Goal: Communication & Community: Connect with others

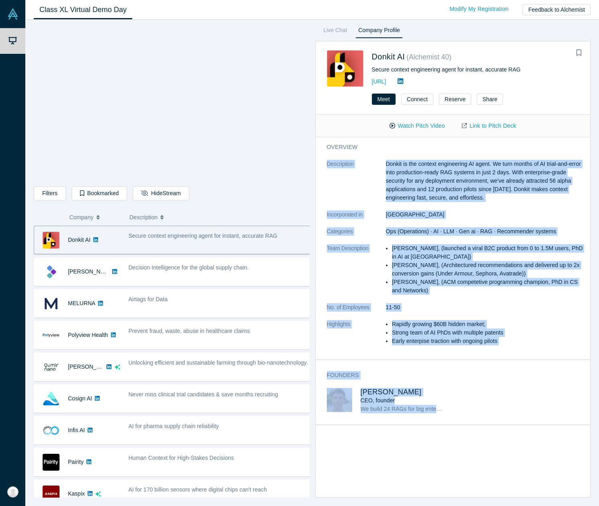
drag, startPoint x: 323, startPoint y: 162, endPoint x: 550, endPoint y: 410, distance: 336.0
click at [550, 410] on div "overview Description Donkit is the context engineering AI agent. We turn months…" at bounding box center [456, 320] width 281 height 366
copy div "Loremipsumd Sitame co adi elitsed doeiusmodte IN utlab. Et dolo magnaa en AD mi…"
click at [430, 127] on button "Watch Pitch Video" at bounding box center [417, 126] width 72 height 14
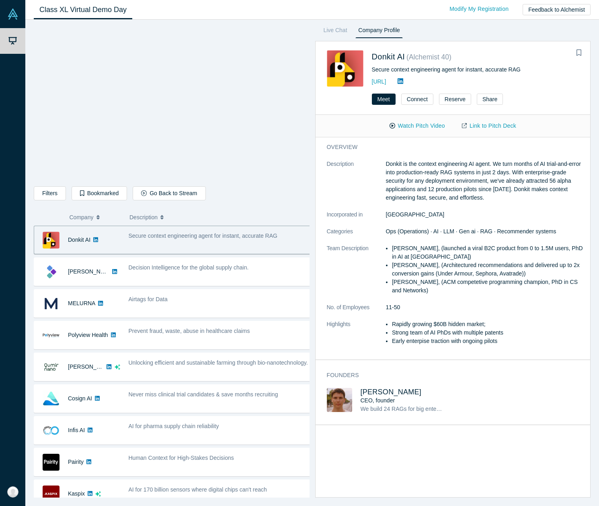
click at [433, 0] on div "Class XL Virtual Demo Day Livestream starts in 0-1 days 0-4 hr 0-37 min Modify …" at bounding box center [312, 10] width 574 height 20
click at [508, 125] on link "Link to Pitch Deck" at bounding box center [488, 126] width 71 height 14
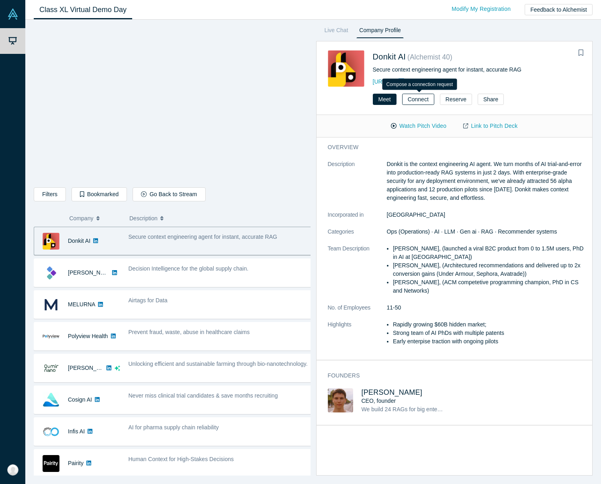
click at [425, 101] on button "Connect" at bounding box center [418, 99] width 32 height 11
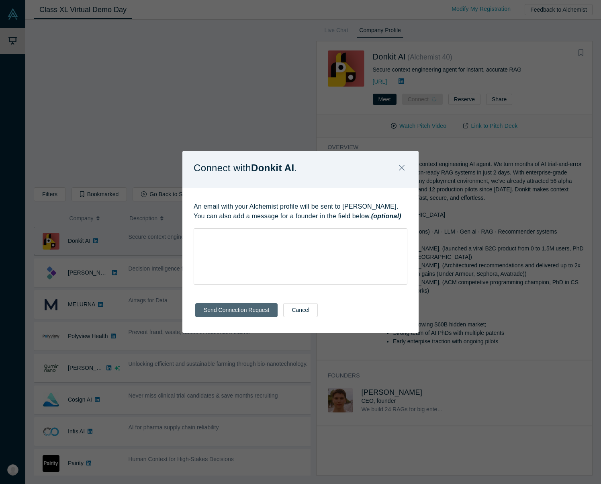
click at [258, 309] on button "Send Connection Request" at bounding box center [236, 310] width 82 height 14
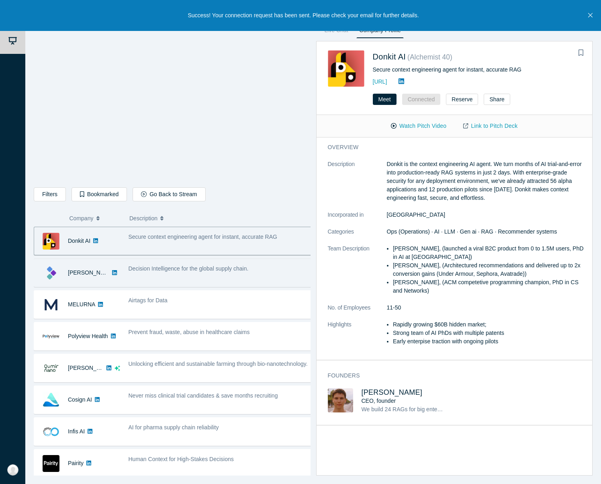
click at [146, 273] on div "Decision Intelligence for the global supply chain." at bounding box center [220, 272] width 192 height 25
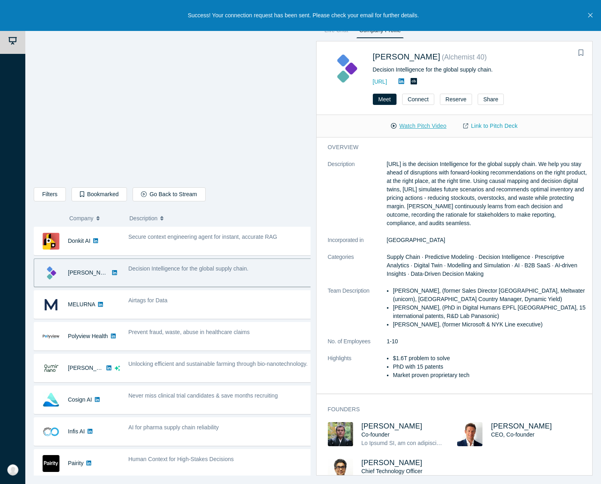
click at [422, 126] on button "Watch Pitch Video" at bounding box center [419, 126] width 72 height 14
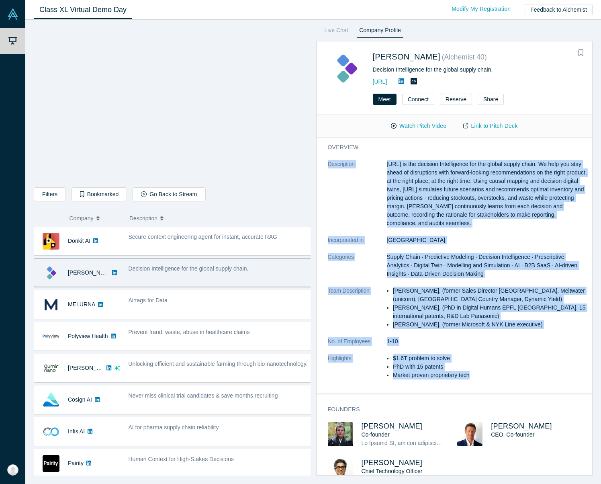
drag, startPoint x: 330, startPoint y: 162, endPoint x: 526, endPoint y: 379, distance: 292.2
click at [526, 379] on dl "Description [URL] is the decision Intelligence for the global supply chain. We …" at bounding box center [458, 274] width 260 height 228
copy dl "Loremipsumd Sitame.co ad eli seddoeiu Temporincidi utl etd magnaa enimad minim.…"
click at [505, 127] on link "Link to Pitch Deck" at bounding box center [490, 126] width 71 height 14
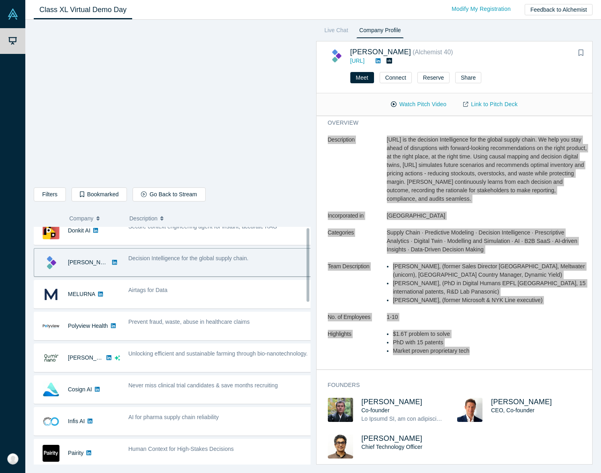
scroll to position [30, 0]
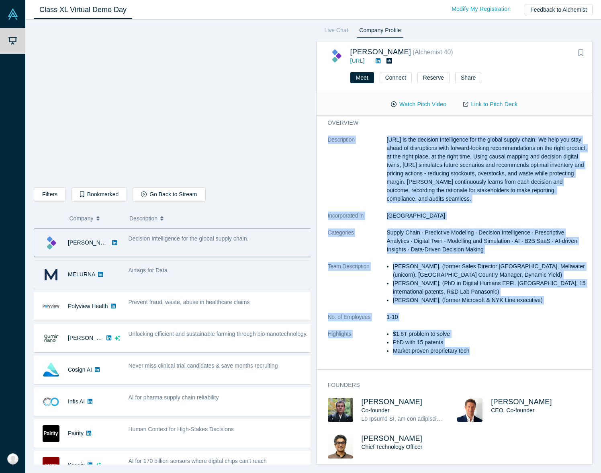
click at [187, 273] on div "Airtags for Data" at bounding box center [221, 270] width 184 height 8
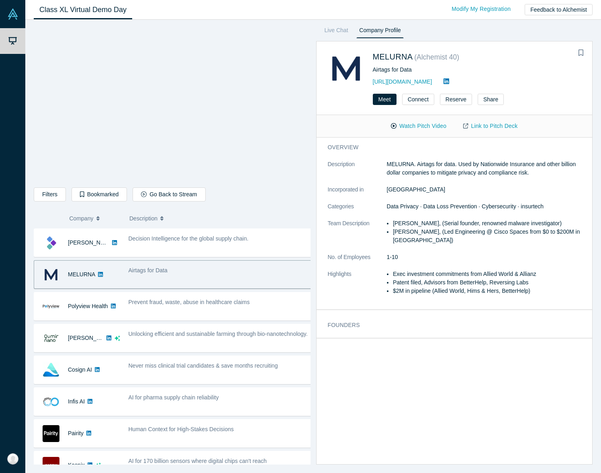
scroll to position [0, 0]
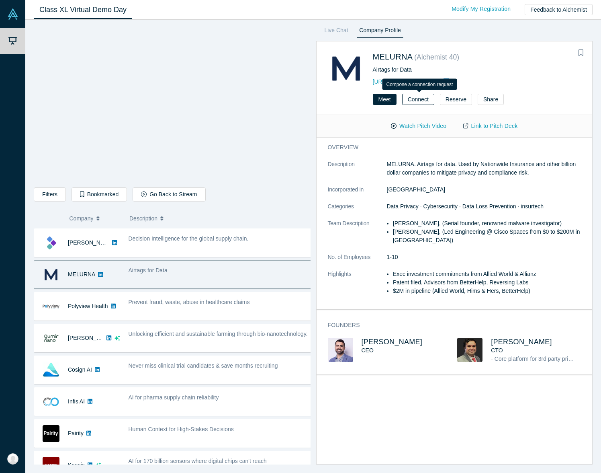
click at [423, 98] on button "Connect" at bounding box center [418, 99] width 32 height 11
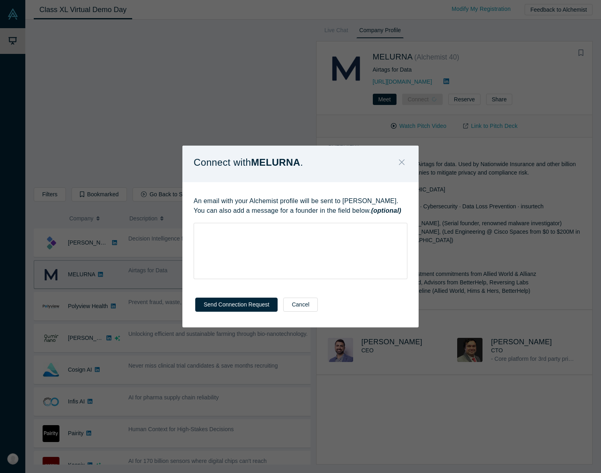
click at [401, 161] on icon "Close" at bounding box center [402, 162] width 6 height 9
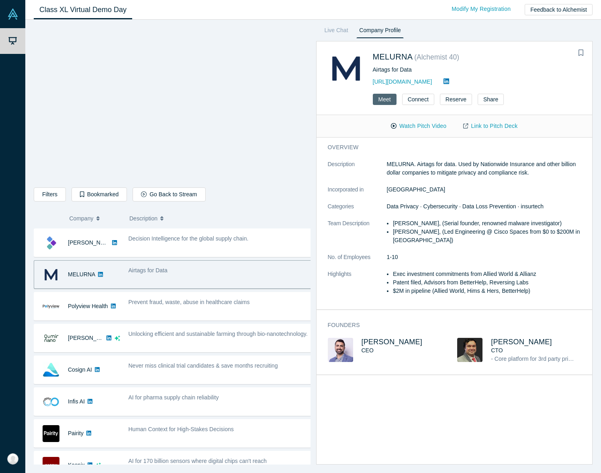
click at [385, 100] on button "Meet" at bounding box center [385, 99] width 24 height 11
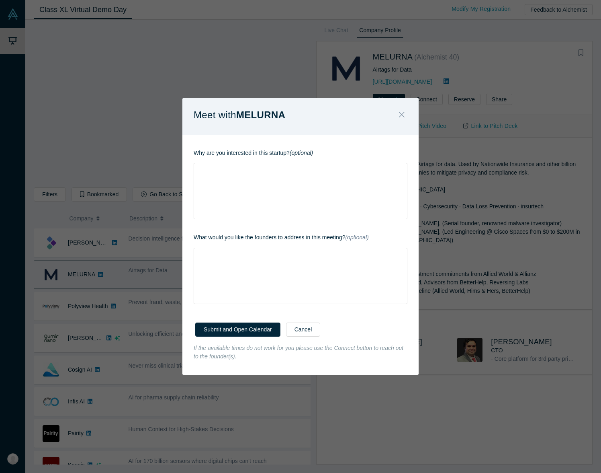
click at [402, 114] on icon "Close" at bounding box center [402, 115] width 6 height 6
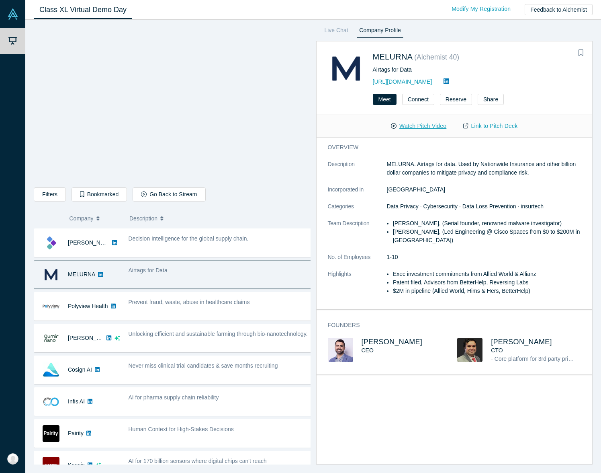
click at [425, 126] on button "Watch Pitch Video" at bounding box center [419, 126] width 72 height 14
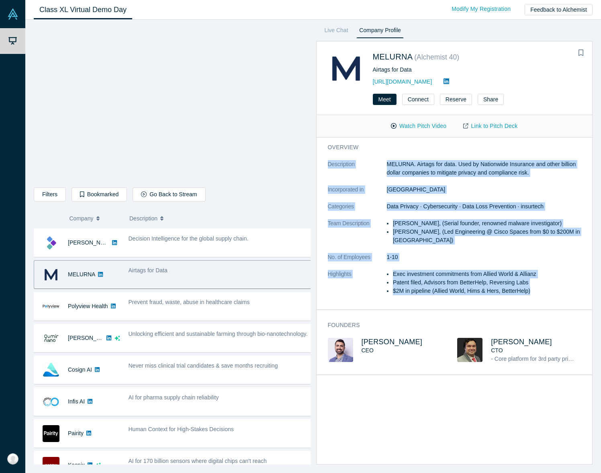
drag, startPoint x: 328, startPoint y: 164, endPoint x: 557, endPoint y: 296, distance: 264.7
click at [557, 296] on dl "Description MELURNA. Airtags for data. Used by Nationwide Insurance and other b…" at bounding box center [458, 231] width 260 height 143
copy dl "Description MELURNA. Airtags for data. Used by Nationwide Insurance and other b…"
click at [495, 127] on link "Link to Pitch Deck" at bounding box center [490, 126] width 71 height 14
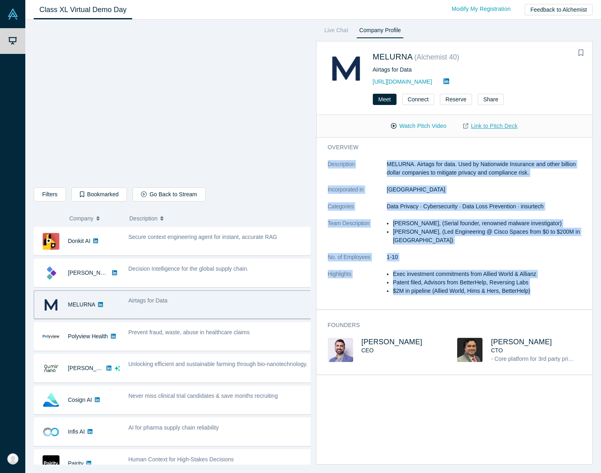
click at [496, 128] on link "Link to Pitch Deck" at bounding box center [490, 126] width 71 height 14
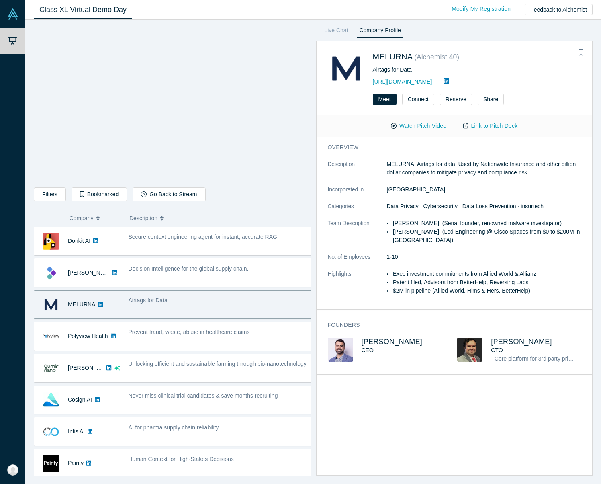
click at [540, 145] on h3 "overview" at bounding box center [452, 147] width 248 height 8
click at [497, 125] on link "Link to Pitch Deck" at bounding box center [490, 126] width 71 height 14
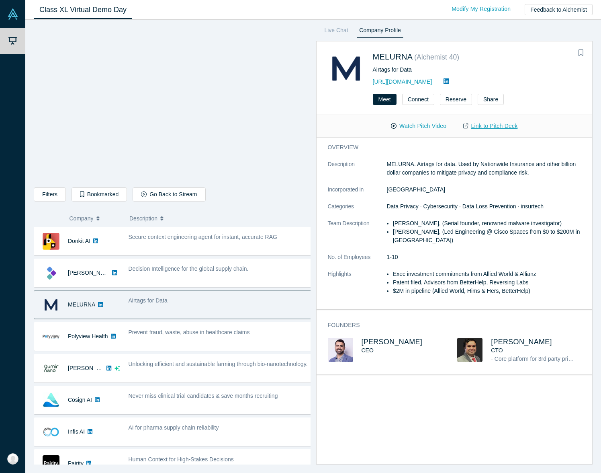
click at [504, 126] on link "Link to Pitch Deck" at bounding box center [490, 126] width 71 height 14
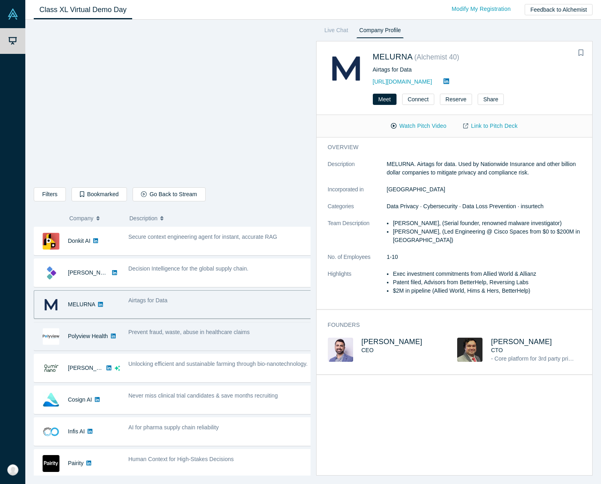
click at [201, 337] on div "Prevent fraud, waste, abuse in healthcare claims" at bounding box center [220, 336] width 192 height 25
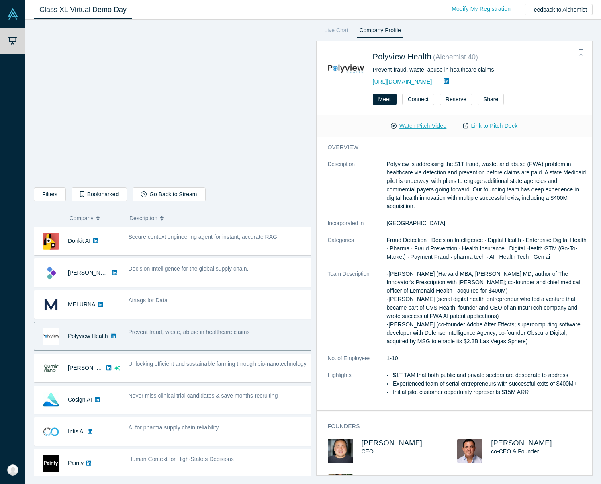
click at [436, 126] on button "Watch Pitch Video" at bounding box center [419, 126] width 72 height 14
click at [508, 125] on link "Link to Pitch Deck" at bounding box center [490, 126] width 71 height 14
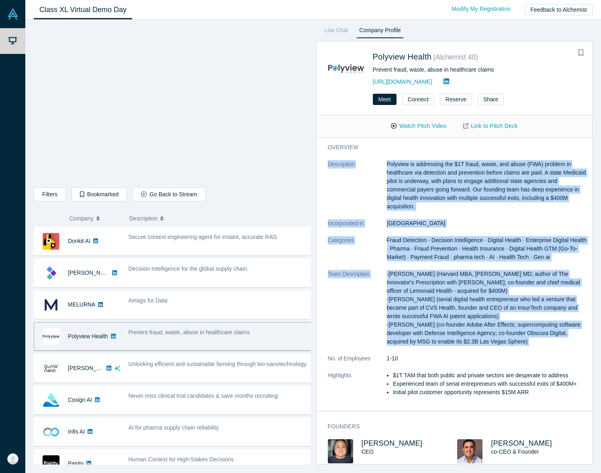
drag, startPoint x: 327, startPoint y: 163, endPoint x: 467, endPoint y: 352, distance: 235.1
click at [467, 352] on div "overview Description Polyview is addressing the $1T fraud, waste, and abuse (FW…" at bounding box center [458, 273] width 282 height 273
click at [439, 185] on p "Polyview is addressing the $1T fraud, waste, and abuse (FWA) problem in healthc…" at bounding box center [487, 185] width 201 height 51
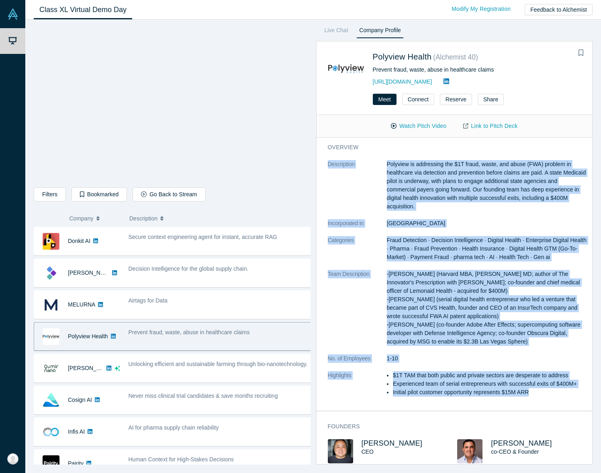
drag, startPoint x: 328, startPoint y: 162, endPoint x: 563, endPoint y: 397, distance: 331.4
click at [563, 397] on dl "Description Polyview is addressing the $1T fraud, waste, and abuse (FWA) proble…" at bounding box center [458, 282] width 260 height 245
copy dl "Loremipsumd Sitametc ad elitseddoe tem $4I utlab, etdol, mag aliqu (ENI) admini…"
click at [500, 127] on link "Link to Pitch Deck" at bounding box center [490, 126] width 71 height 14
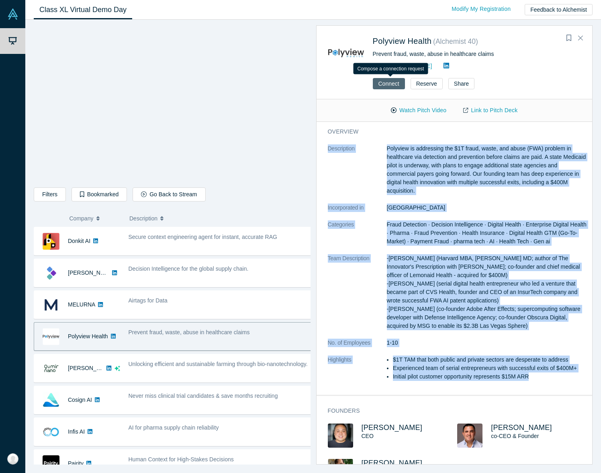
click at [387, 84] on button "Connect" at bounding box center [389, 83] width 32 height 11
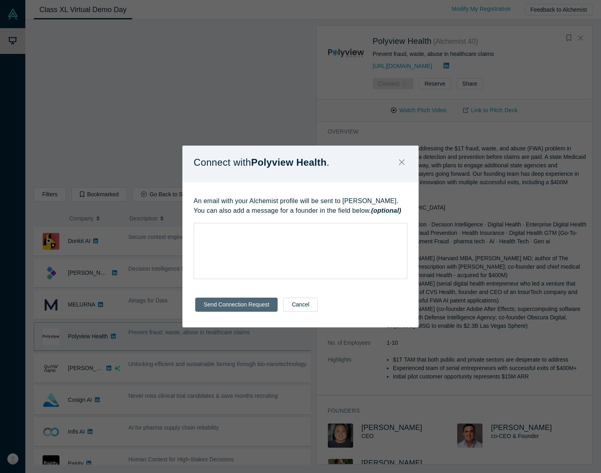
click at [262, 305] on button "Send Connection Request" at bounding box center [236, 304] width 82 height 14
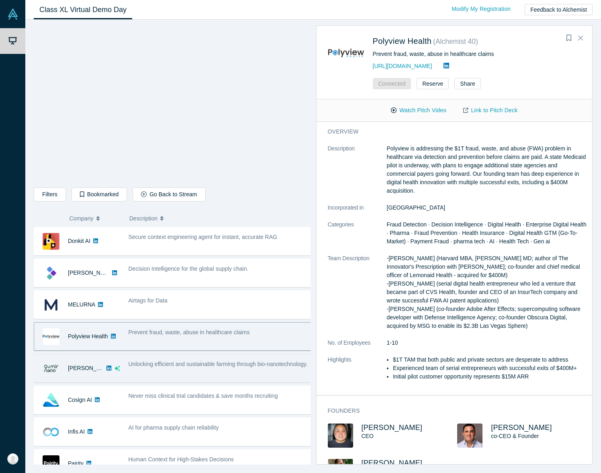
click at [162, 367] on span "Unlocking efficient and sustainable farming through bio-nanotechnology." at bounding box center [218, 364] width 179 height 6
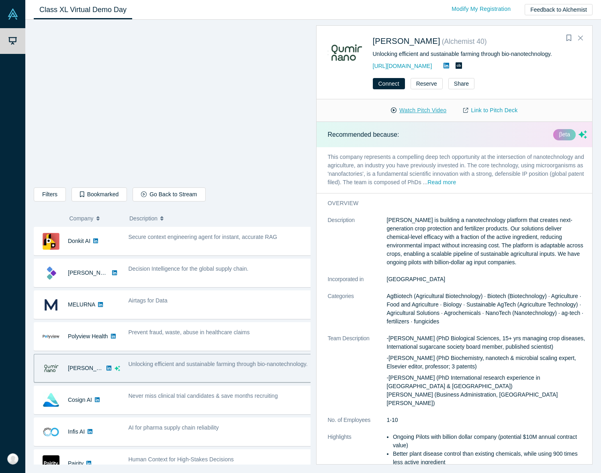
click at [428, 111] on button "Watch Pitch Video" at bounding box center [419, 110] width 72 height 14
click at [499, 110] on link "Link to Pitch Deck" at bounding box center [490, 110] width 71 height 14
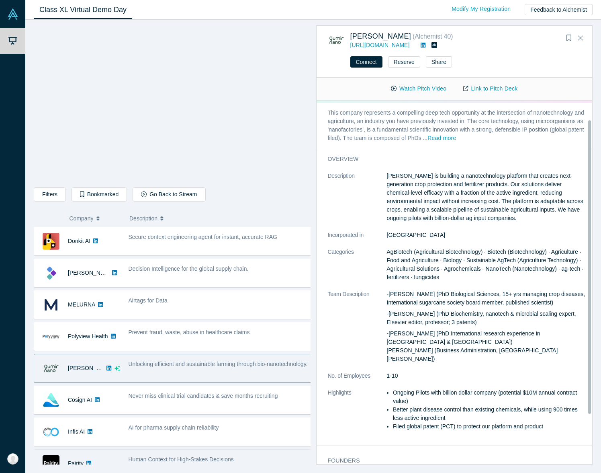
scroll to position [34, 0]
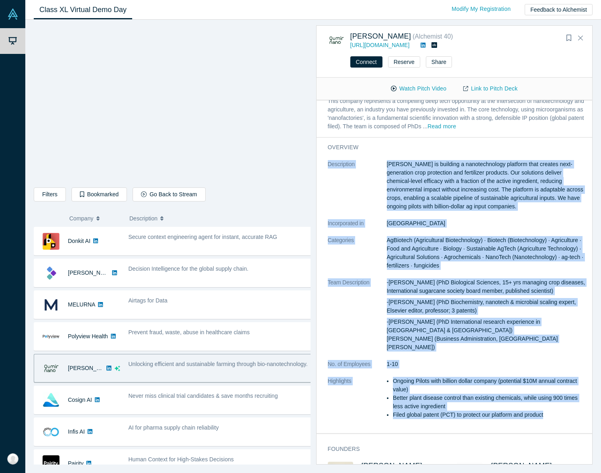
drag, startPoint x: 329, startPoint y: 163, endPoint x: 556, endPoint y: 399, distance: 327.7
click at [556, 399] on dl "Description [PERSON_NAME] is building a nanotechnology platform that creates ne…" at bounding box center [458, 293] width 260 height 267
copy dl "Loremipsumd Sitam Cons ad elitsedd e temporincididu utlabore etdo magnaal enim-…"
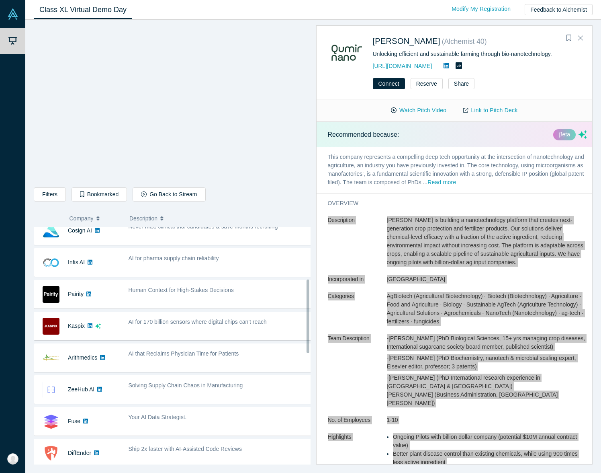
scroll to position [102, 0]
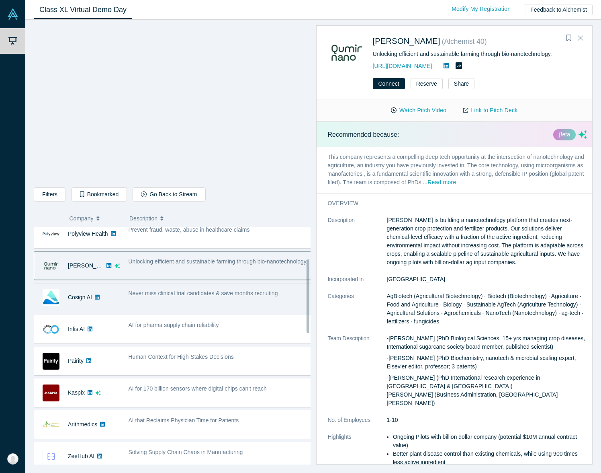
click at [218, 297] on div "Never miss clinical trial candidates & save months recruiting" at bounding box center [221, 293] width 184 height 8
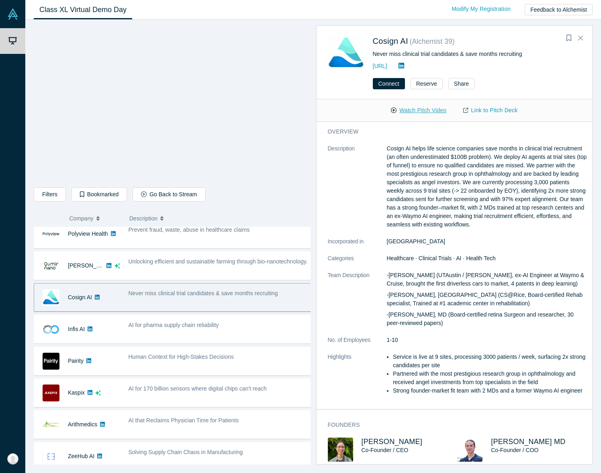
click at [427, 109] on button "Watch Pitch Video" at bounding box center [419, 110] width 72 height 14
click at [510, 111] on link "Link to Pitch Deck" at bounding box center [490, 110] width 71 height 14
drag, startPoint x: 327, startPoint y: 147, endPoint x: 384, endPoint y: 219, distance: 92.7
click at [384, 219] on div "overview Description Cosign AI helps life science companies save months in clin…" at bounding box center [458, 265] width 282 height 287
click at [344, 168] on dt "Description" at bounding box center [357, 190] width 59 height 93
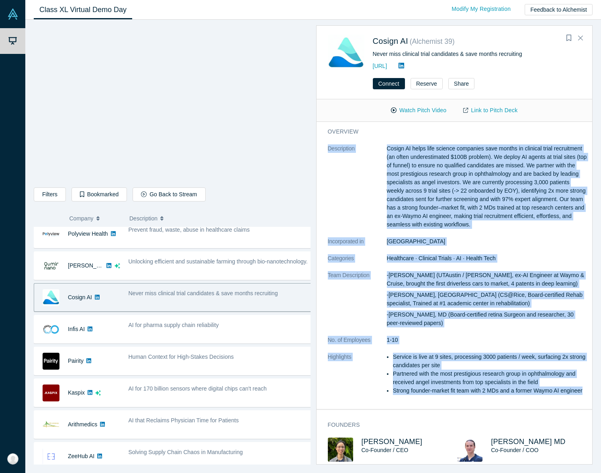
drag, startPoint x: 328, startPoint y: 146, endPoint x: 514, endPoint y: 406, distance: 319.3
click at [514, 403] on dl "Description Cosign AI helps life science companies save months in clinical tria…" at bounding box center [458, 273] width 260 height 259
copy dl "Loremipsumd Sitame CO adipi elit seddoei temporinc utla etdolo ma aliquaen admi…"
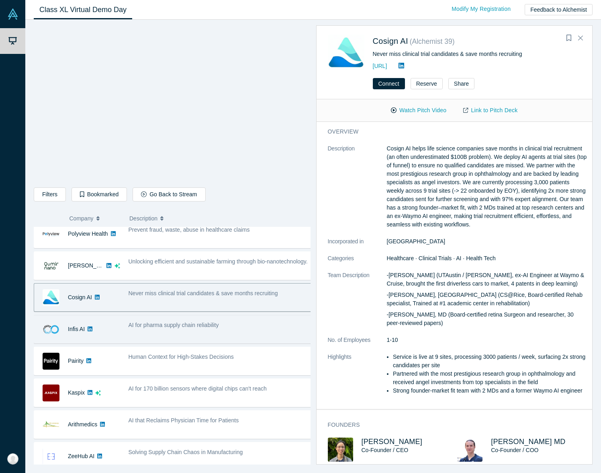
click at [245, 329] on div "AI for pharma supply chain reliability" at bounding box center [220, 328] width 192 height 25
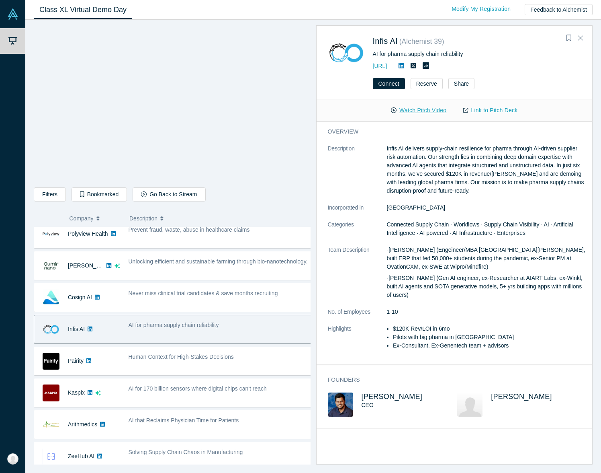
click at [438, 109] on button "Watch Pitch Video" at bounding box center [419, 110] width 72 height 14
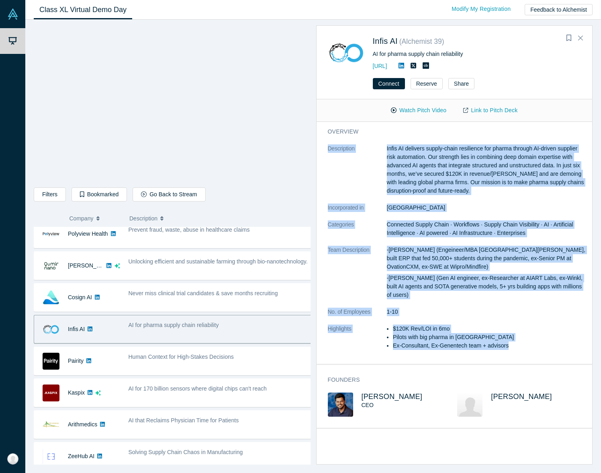
drag, startPoint x: 327, startPoint y: 147, endPoint x: 535, endPoint y: 352, distance: 292.4
click at [535, 352] on div "overview Description Infis AI delivers supply-chain resilience for pharma throu…" at bounding box center [458, 243] width 282 height 242
copy dl "Loremipsumd Sitam CO adipisci elitse-doeiu temporinci utl etdolo magnaal EN-adm…"
click at [495, 111] on link "Link to Pitch Deck" at bounding box center [490, 110] width 71 height 14
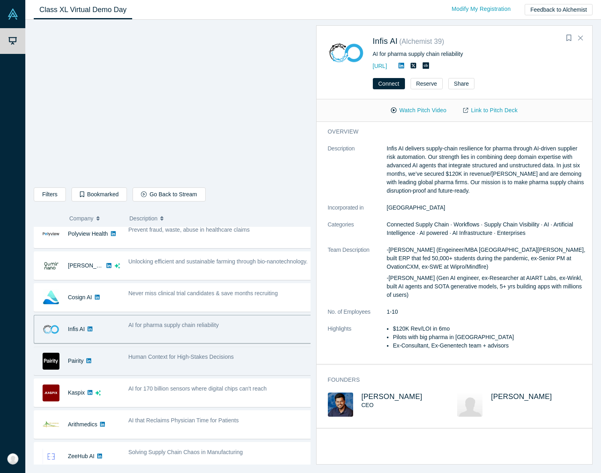
click at [212, 357] on span "Human Context for High-Stakes Decisions" at bounding box center [181, 356] width 105 height 6
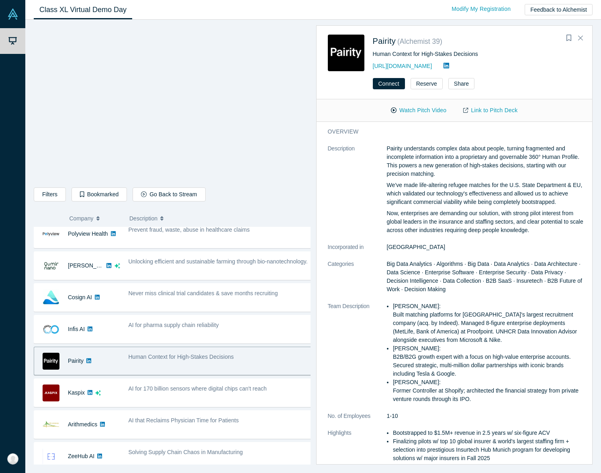
click at [329, 147] on dt "Description" at bounding box center [357, 193] width 59 height 98
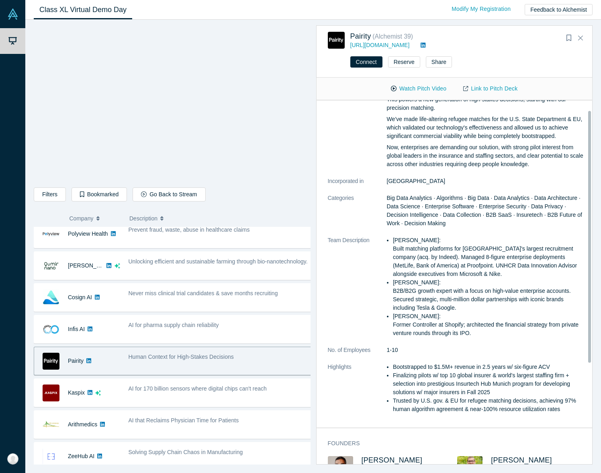
scroll to position [68, 0]
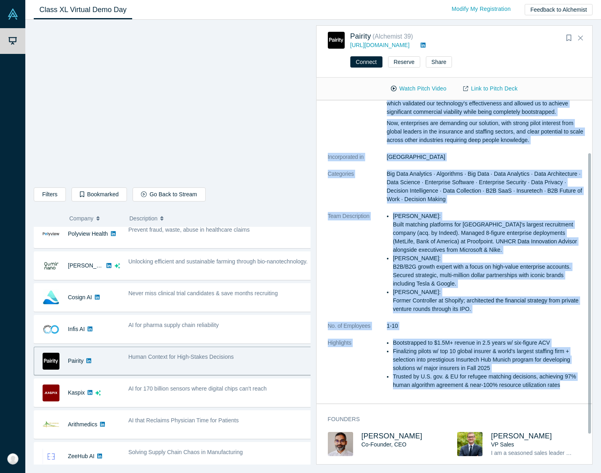
drag, startPoint x: 599, startPoint y: 310, endPoint x: 581, endPoint y: 390, distance: 82.0
click at [581, 390] on div "overview Description Pairity understands complex data about people, turning fra…" at bounding box center [458, 217] width 282 height 371
copy dl "Loremipsumd Sitamet consectetur adipisc elit seddo eiusmo, tempori utlaboreet d…"
click at [511, 90] on link "Link to Pitch Deck" at bounding box center [490, 89] width 71 height 14
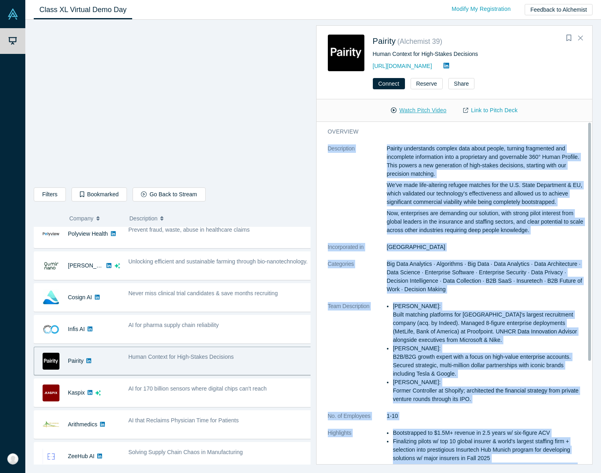
click at [426, 111] on button "Watch Pitch Video" at bounding box center [419, 110] width 72 height 14
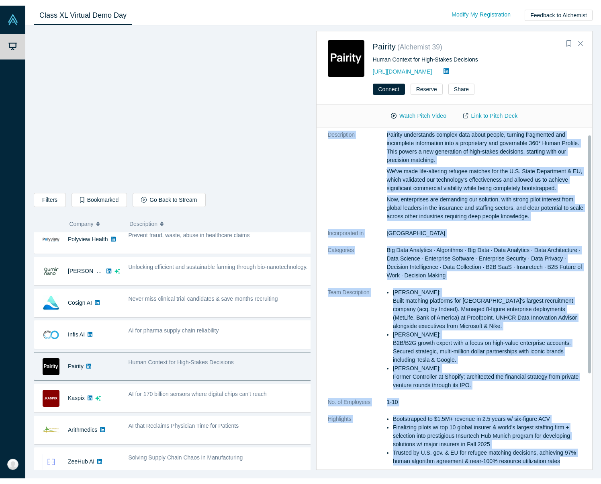
scroll to position [10, 0]
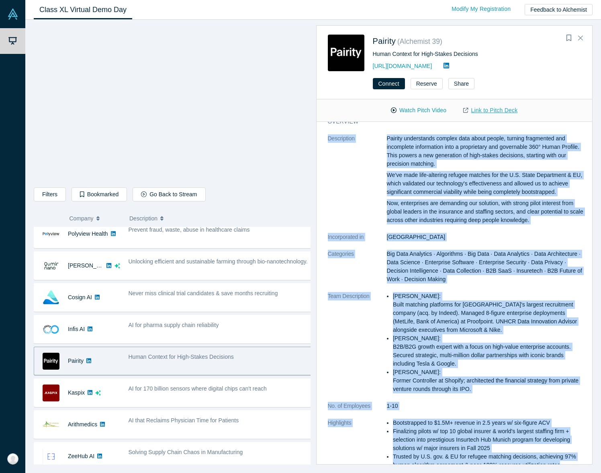
click at [509, 111] on link "Link to Pitch Deck" at bounding box center [490, 110] width 71 height 14
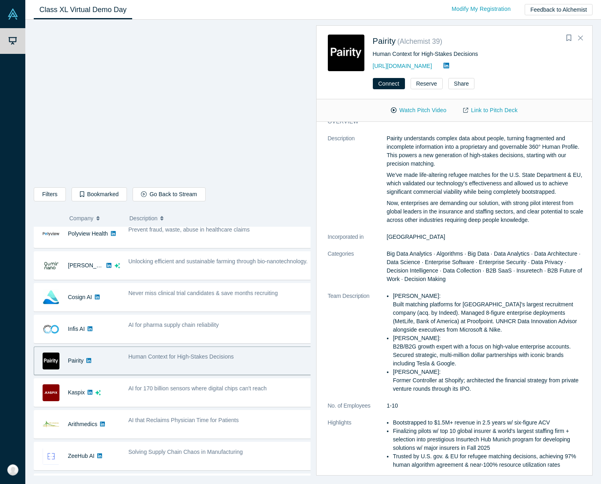
click at [533, 75] on div "Connect Reserve Share" at bounding box center [455, 86] width 276 height 25
click at [392, 85] on button "Connect" at bounding box center [389, 83] width 32 height 11
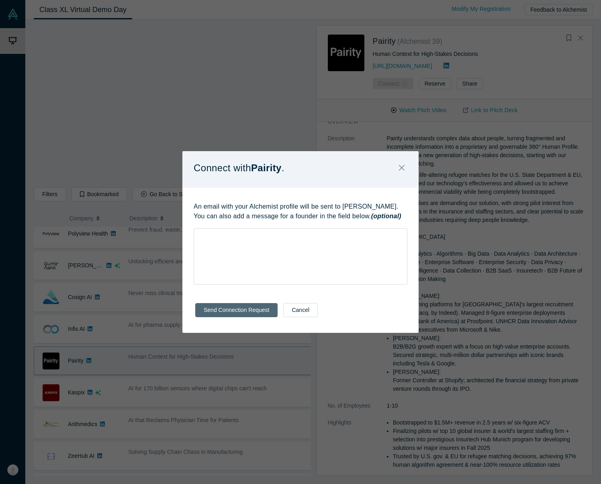
click at [256, 312] on button "Send Connection Request" at bounding box center [236, 310] width 82 height 14
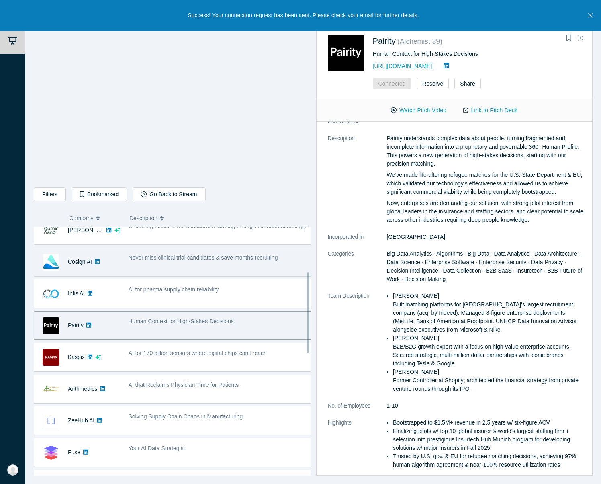
scroll to position [160, 0]
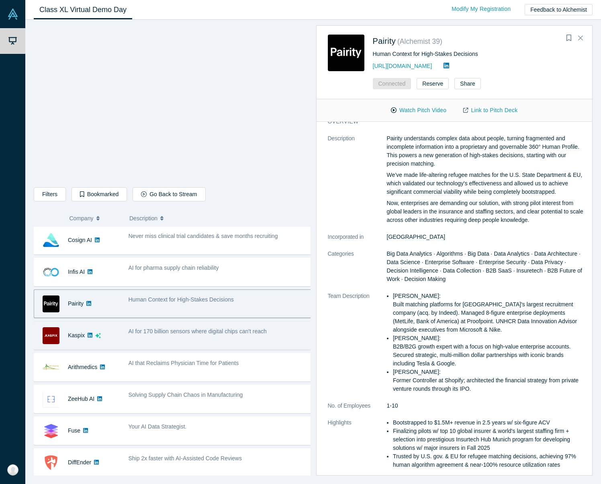
click at [223, 334] on span "AI for 170 billion sensors where digital chips can't reach" at bounding box center [198, 331] width 138 height 6
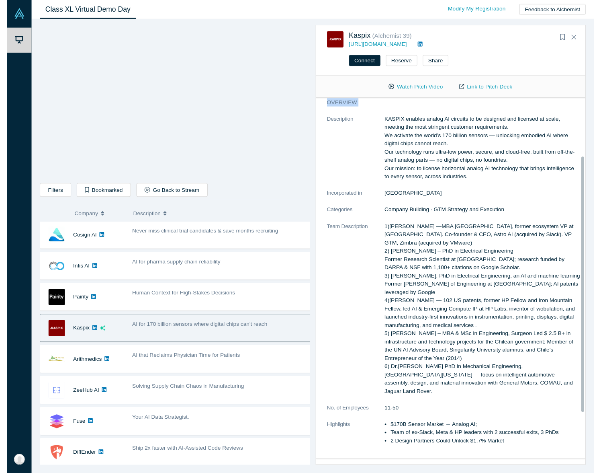
scroll to position [91, 0]
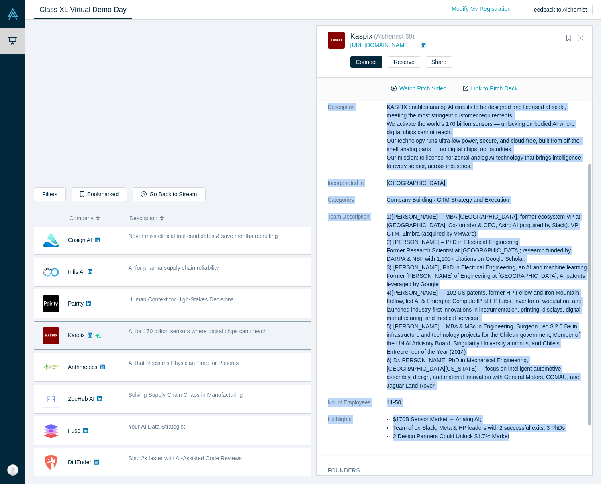
drag, startPoint x: 327, startPoint y: 129, endPoint x: 546, endPoint y: 440, distance: 379.6
click at [546, 440] on div "overview Description KASPIX enables analog AI circuits to be designed and licen…" at bounding box center [458, 267] width 282 height 374
copy dl "Loremipsumd SITAME consect adipis EL seddoeiu te in utlabore etd magnaali en ad…"
click at [514, 89] on link "Link to Pitch Deck" at bounding box center [490, 89] width 71 height 14
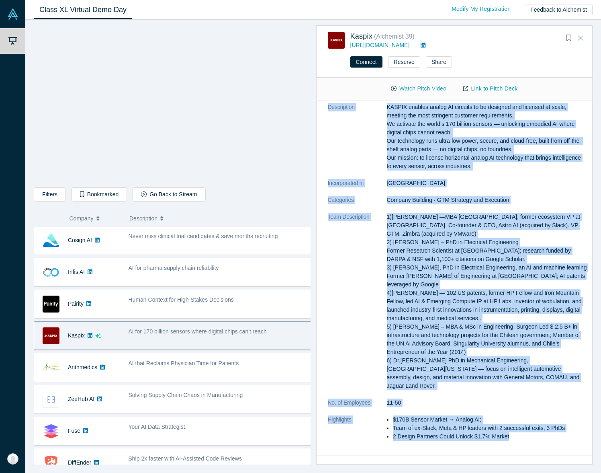
click at [416, 89] on button "Watch Pitch Video" at bounding box center [419, 89] width 72 height 14
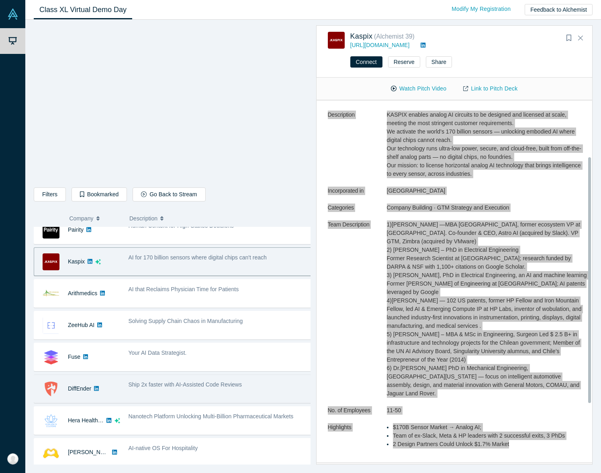
scroll to position [71, 0]
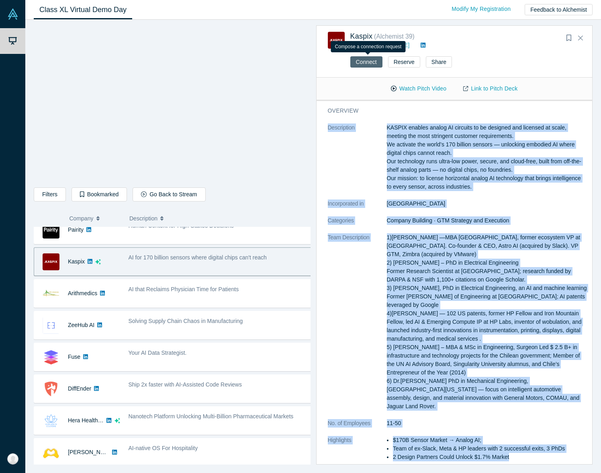
click at [373, 64] on button "Connect" at bounding box center [366, 61] width 32 height 11
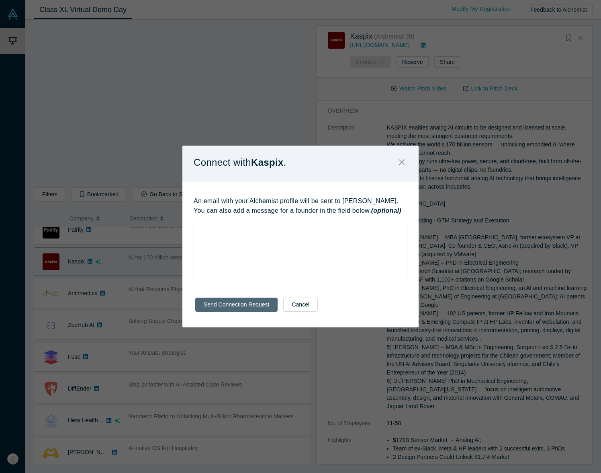
click at [260, 306] on button "Send Connection Request" at bounding box center [236, 304] width 82 height 14
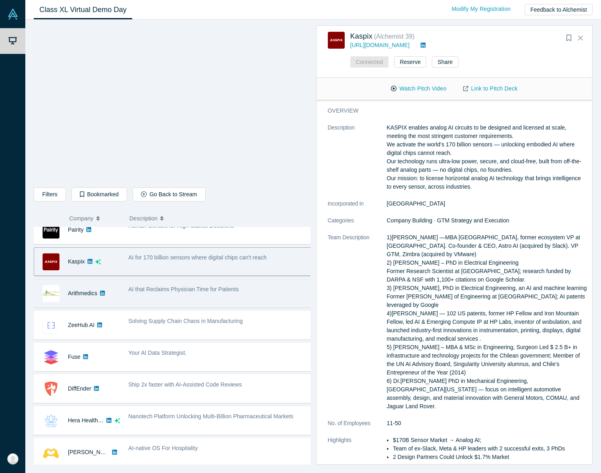
click at [207, 288] on span "AI that Reclaims Physician Time for Patients" at bounding box center [184, 289] width 111 height 6
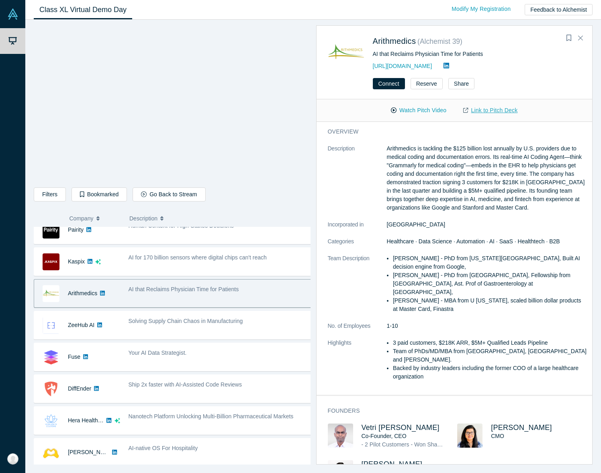
click at [512, 111] on link "Link to Pitch Deck" at bounding box center [490, 110] width 71 height 14
click at [420, 112] on button "Watch Pitch Video" at bounding box center [419, 110] width 72 height 14
click at [464, 187] on p "Arithmedics is tackling the $125 billion lost annually by U.S. providers due to…" at bounding box center [487, 178] width 201 height 68
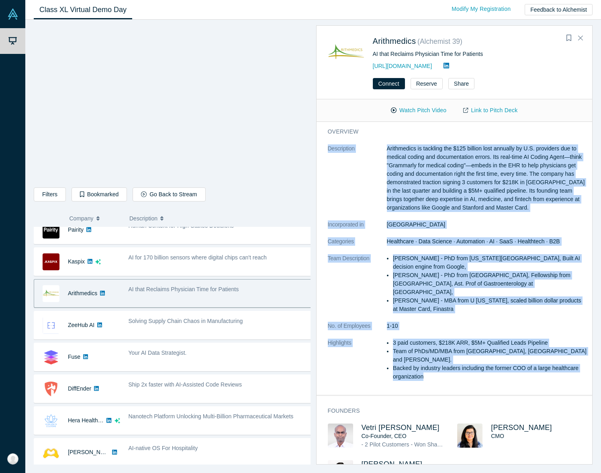
drag, startPoint x: 324, startPoint y: 144, endPoint x: 536, endPoint y: 368, distance: 308.5
click at [536, 368] on div "overview Description Arithmedics is tackling the $125 billion lost annually by …" at bounding box center [458, 258] width 282 height 273
copy dl "Loremipsumd Sitametcons ad elitsedd eiu $137 tempori utla etdolore ma A.E. admi…"
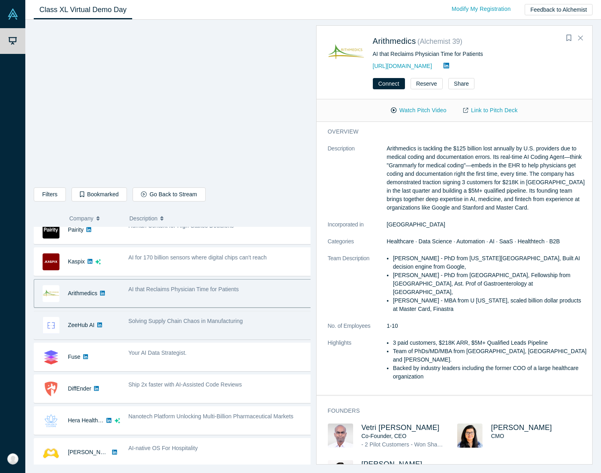
click at [197, 322] on span "Solving Supply Chain Chaos in Manufacturing" at bounding box center [186, 321] width 115 height 6
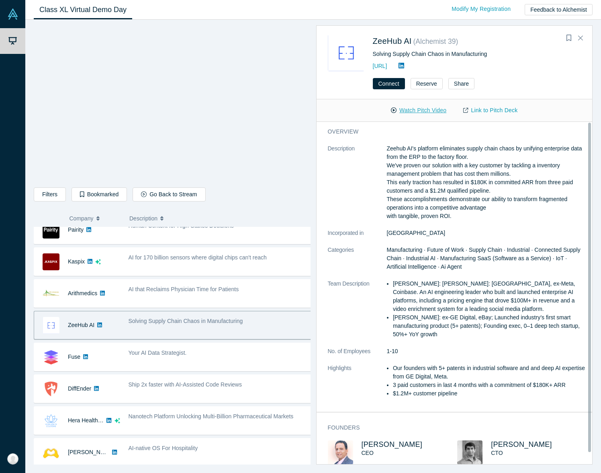
click at [412, 112] on button "Watch Pitch Video" at bounding box center [419, 110] width 72 height 14
click at [328, 147] on dt "Description" at bounding box center [357, 186] width 59 height 84
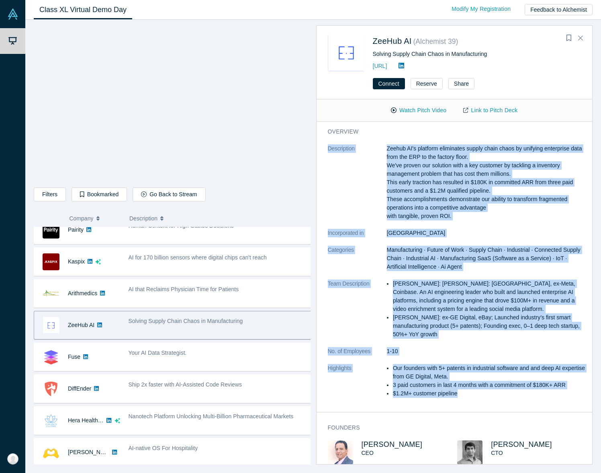
drag, startPoint x: 327, startPoint y: 147, endPoint x: 503, endPoint y: 396, distance: 305.1
click at [503, 396] on dl "Description Zeehub AI's platform eliminates supply chain chaos by unifying ente…" at bounding box center [458, 275] width 260 height 262
click at [511, 110] on link "Link to Pitch Deck" at bounding box center [490, 110] width 71 height 14
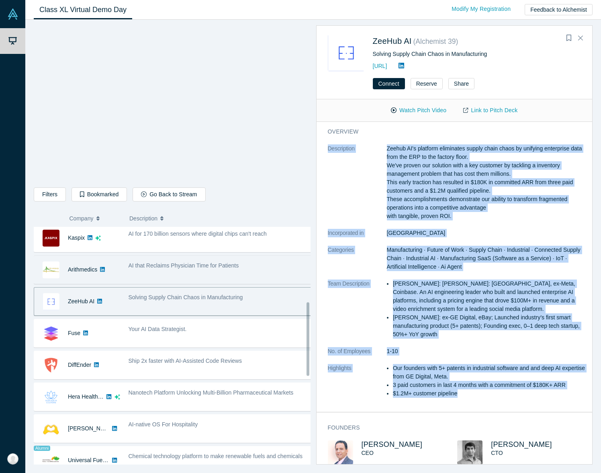
scroll to position [280, 0]
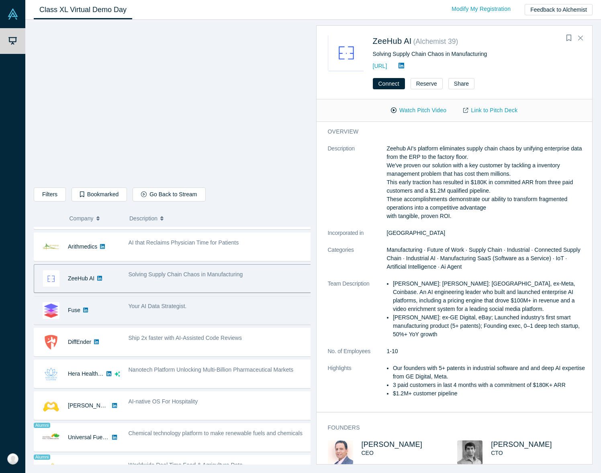
click at [209, 308] on div "Your AI Data Strategist." at bounding box center [221, 306] width 184 height 8
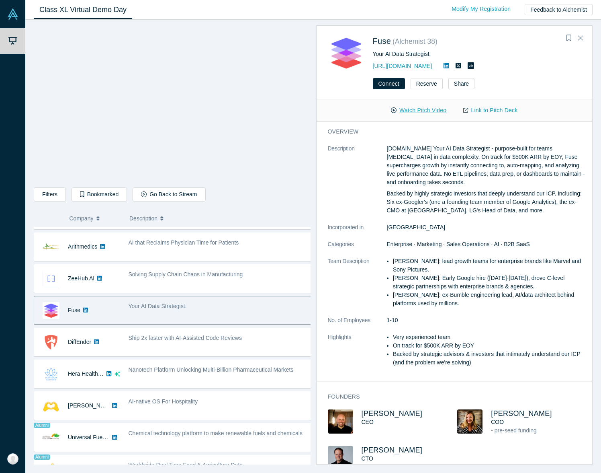
click at [419, 110] on button "Watch Pitch Video" at bounding box center [419, 110] width 72 height 14
click at [514, 111] on link "Link to Pitch Deck" at bounding box center [490, 110] width 71 height 14
click at [332, 164] on dt "Description" at bounding box center [357, 183] width 59 height 79
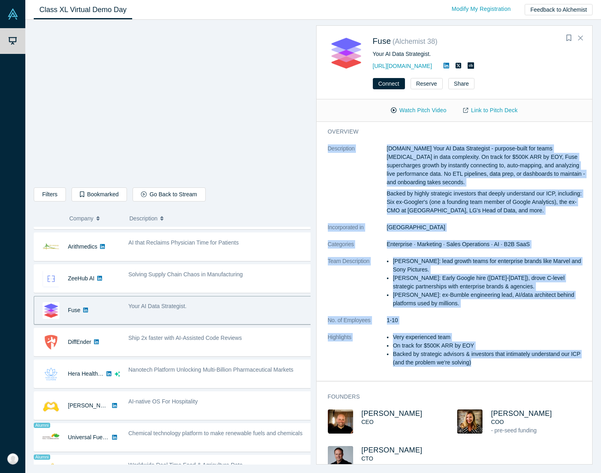
drag, startPoint x: 328, startPoint y: 147, endPoint x: 532, endPoint y: 368, distance: 300.6
click at [532, 368] on dl "Description [DOMAIN_NAME] Your AI Data Strategist - purpose-built for teams [ME…" at bounding box center [458, 259] width 260 height 231
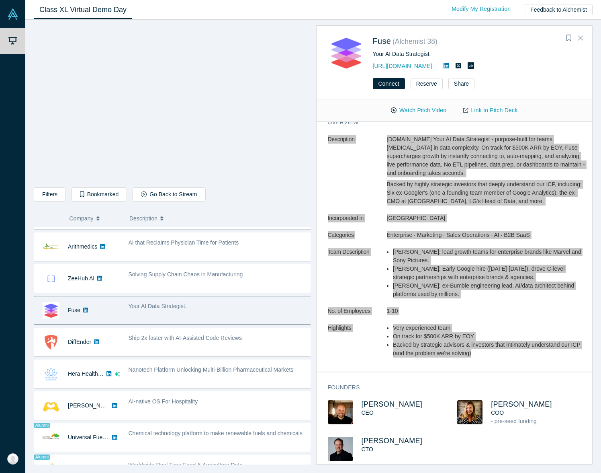
scroll to position [293, 0]
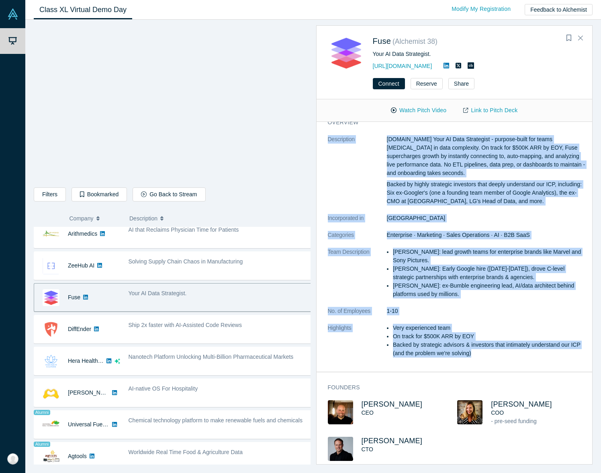
click at [211, 327] on span "Ship 2x faster with AI-Assisted Code Reviews" at bounding box center [185, 325] width 113 height 6
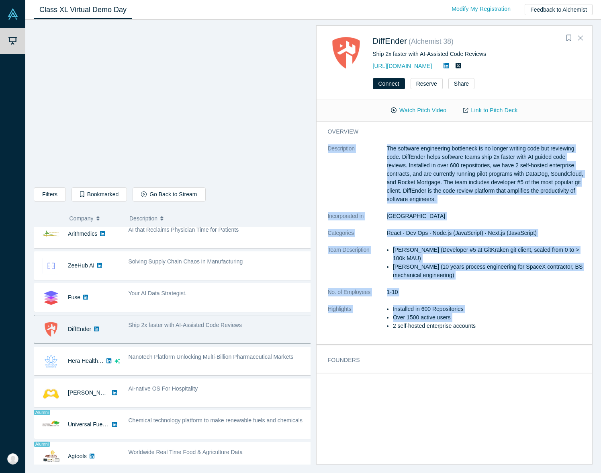
click at [211, 327] on span "Ship 2x faster with AI-Assisted Code Reviews" at bounding box center [185, 325] width 113 height 6
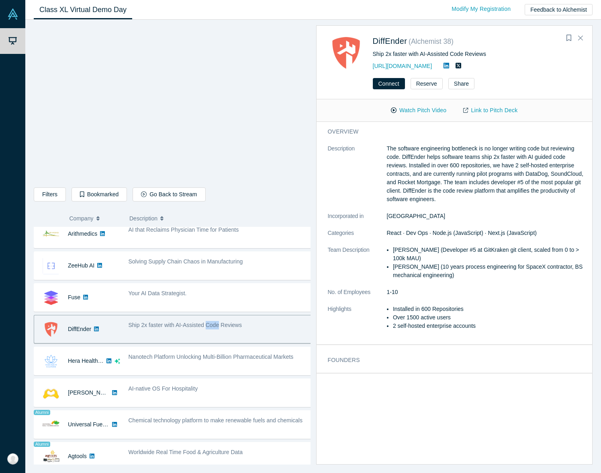
scroll to position [0, 0]
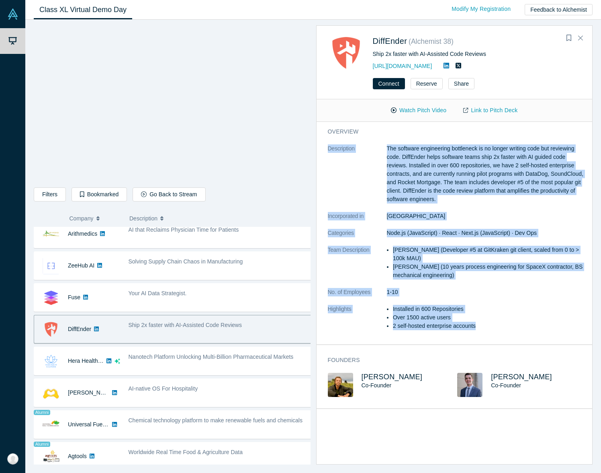
drag, startPoint x: 327, startPoint y: 148, endPoint x: 492, endPoint y: 335, distance: 249.7
click at [492, 335] on div "overview Description The software engineering bottleneck is no longer writing c…" at bounding box center [458, 233] width 282 height 222
click at [423, 111] on button "Watch Pitch Video" at bounding box center [419, 110] width 72 height 14
click at [495, 110] on link "Link to Pitch Deck" at bounding box center [490, 110] width 71 height 14
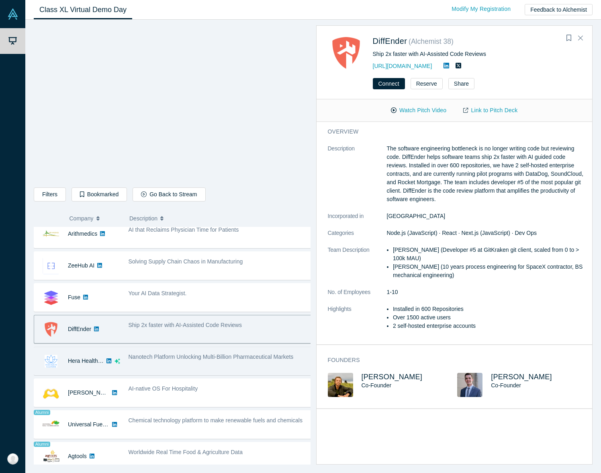
click at [191, 357] on span "Nanotech Platform Unlocking Multi-Billion Pharmaceutical Markets" at bounding box center [211, 356] width 165 height 6
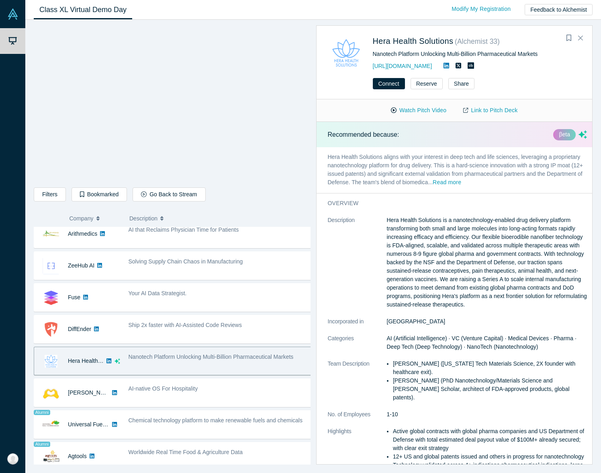
scroll to position [64, 0]
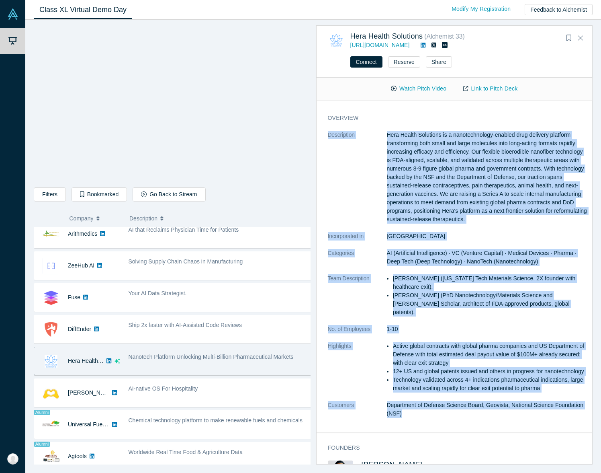
drag, startPoint x: 329, startPoint y: 134, endPoint x: 486, endPoint y: 438, distance: 342.4
click at [486, 432] on div "overview Description Hera Health Solutions is a nanotechnology-enabled drug del…" at bounding box center [458, 270] width 282 height 324
click at [421, 90] on button "Watch Pitch Video" at bounding box center [419, 89] width 72 height 14
click at [510, 87] on link "Link to Pitch Deck" at bounding box center [490, 89] width 71 height 14
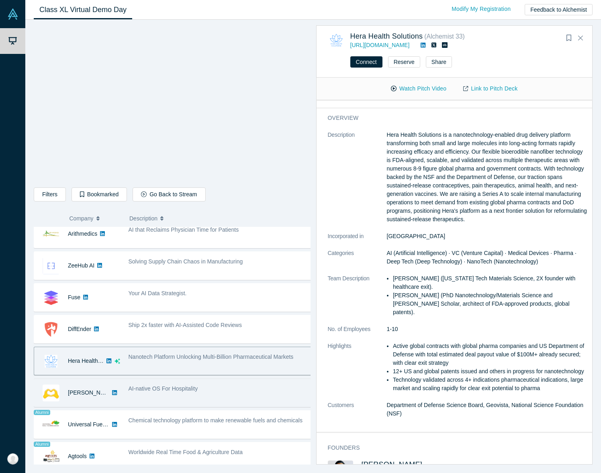
click at [179, 387] on span "AI-native OS For Hospitality" at bounding box center [164, 388] width 70 height 6
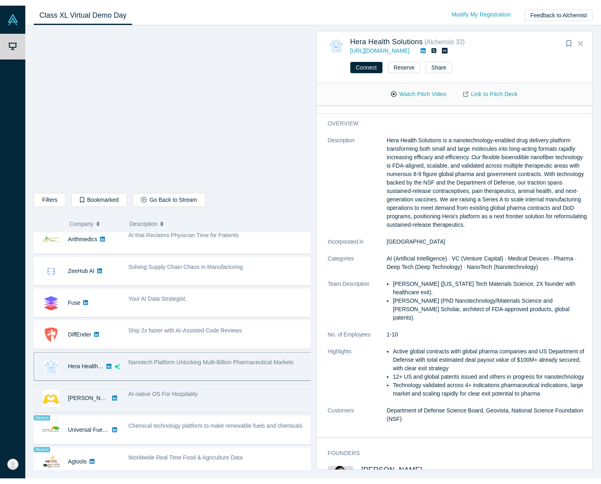
scroll to position [0, 0]
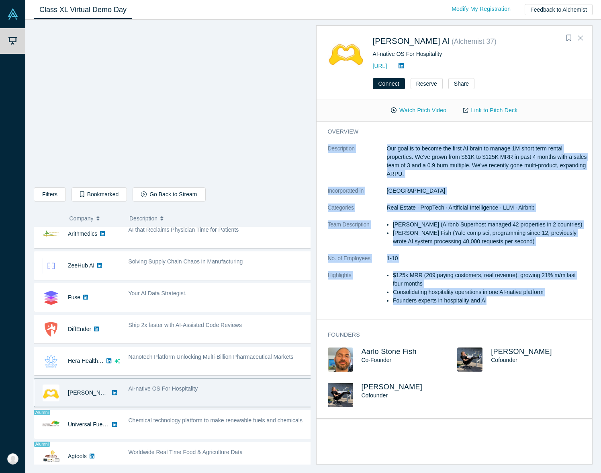
drag, startPoint x: 328, startPoint y: 147, endPoint x: 517, endPoint y: 313, distance: 251.5
click at [517, 313] on dl "Description Our goal is to become the first AI brain to manage 1M short term re…" at bounding box center [458, 228] width 260 height 169
click at [496, 109] on link "Link to Pitch Deck" at bounding box center [490, 110] width 71 height 14
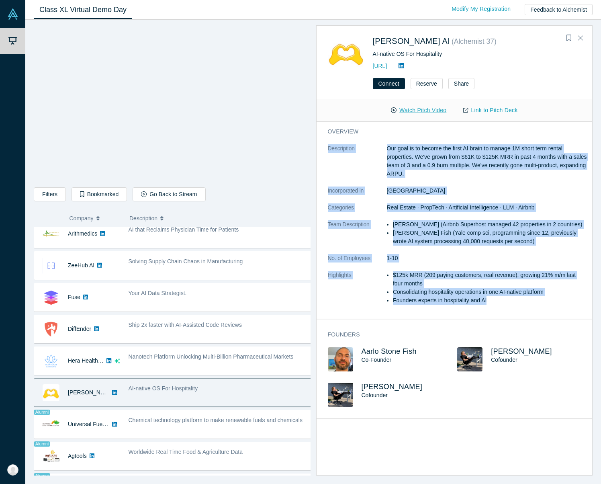
click at [422, 111] on button "Watch Pitch Video" at bounding box center [419, 110] width 72 height 14
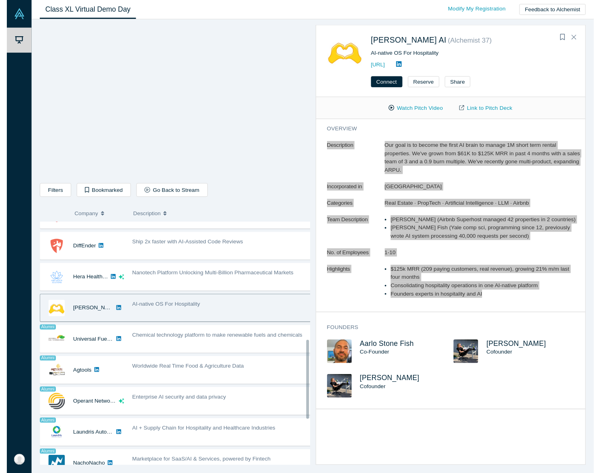
scroll to position [414, 0]
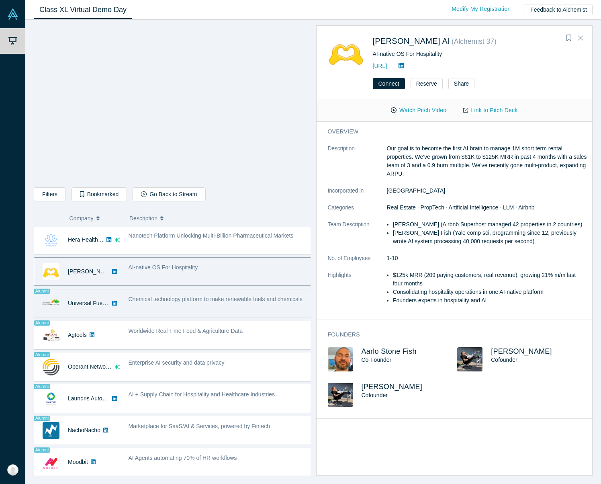
click at [253, 298] on span "Chemical technology platform to make renewable fuels and chemicals" at bounding box center [216, 299] width 174 height 6
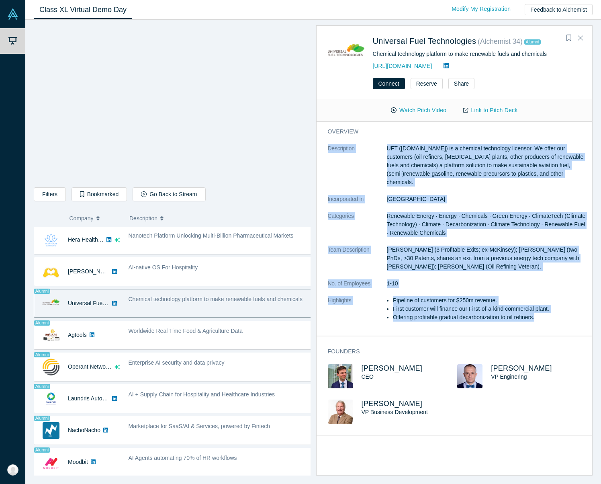
drag, startPoint x: 328, startPoint y: 149, endPoint x: 552, endPoint y: 316, distance: 279.2
click at [552, 316] on dl "Description UFT ([DOMAIN_NAME]) is a chemical technology licensor. We offer our…" at bounding box center [458, 237] width 260 height 186
click at [505, 107] on link "Link to Pitch Deck" at bounding box center [490, 110] width 71 height 14
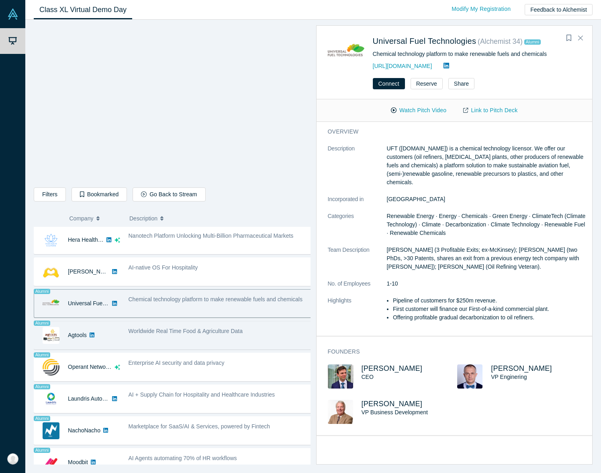
click at [201, 331] on span "Worldwide Real Time Food & Agriculture Data" at bounding box center [186, 331] width 115 height 6
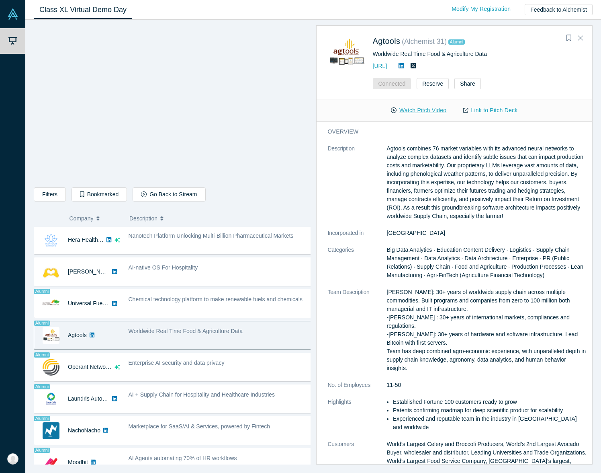
click at [414, 111] on button "Watch Pitch Video" at bounding box center [419, 110] width 72 height 14
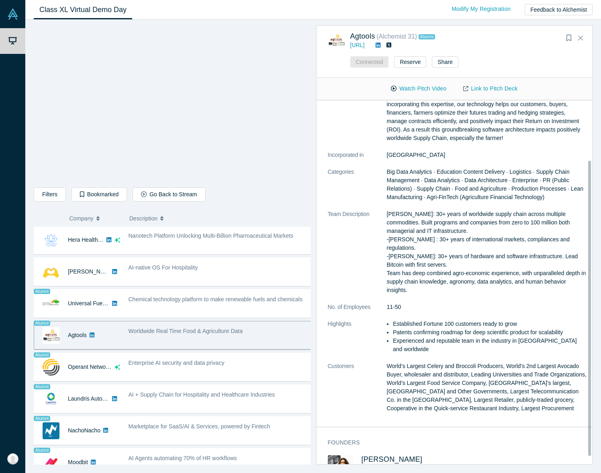
scroll to position [74, 0]
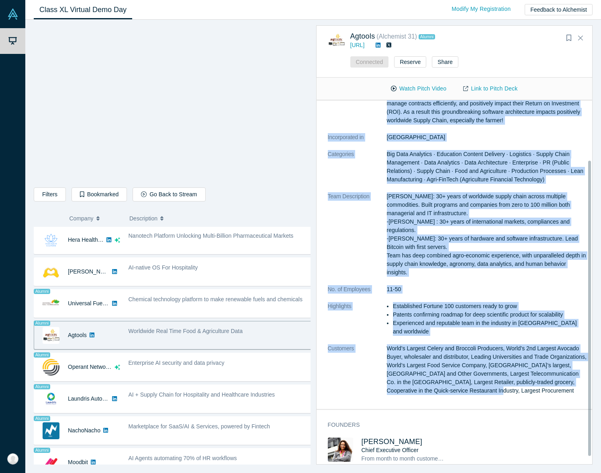
drag, startPoint x: 329, startPoint y: 147, endPoint x: 532, endPoint y: 394, distance: 319.3
click at [532, 394] on dl "Description Agtools combines 76 market variables with its advanced neural netwo…" at bounding box center [458, 226] width 260 height 354
click at [502, 89] on link "Link to Pitch Deck" at bounding box center [490, 89] width 71 height 14
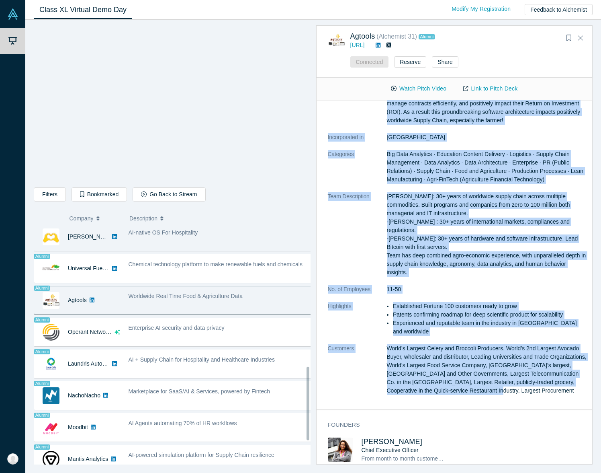
scroll to position [459, 0]
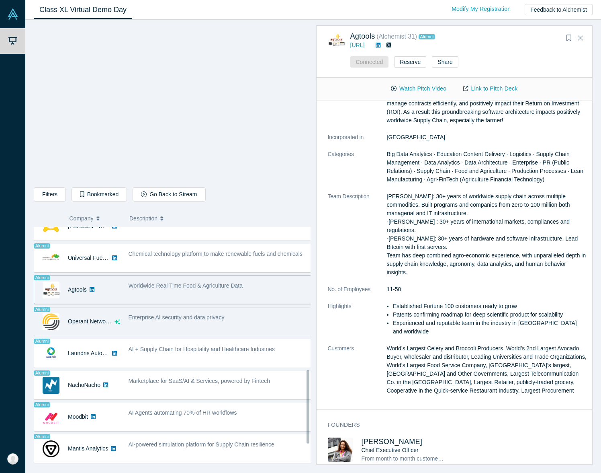
click at [179, 320] on div "Enterprise AI security and data privacy" at bounding box center [221, 317] width 184 height 8
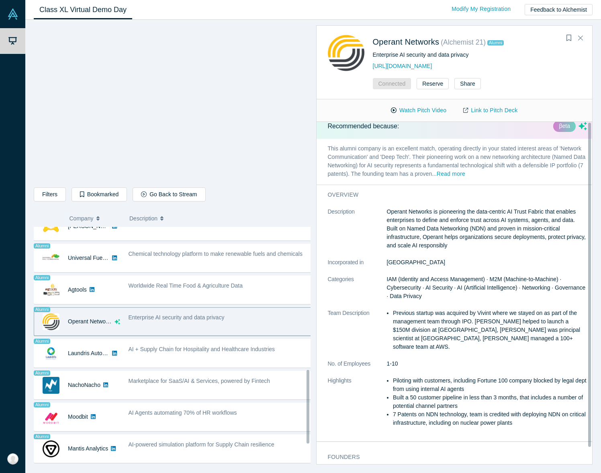
scroll to position [0, 0]
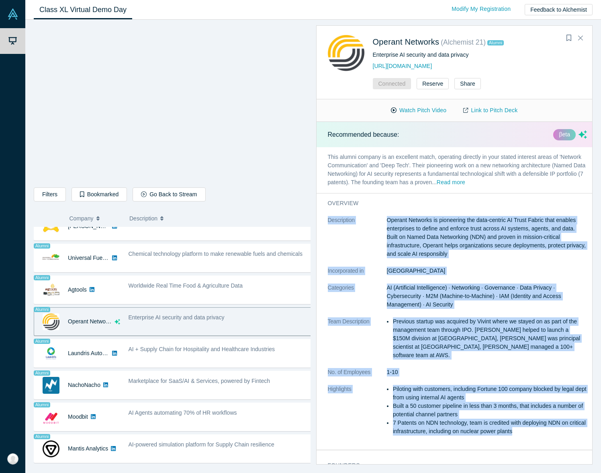
drag, startPoint x: 328, startPoint y: 217, endPoint x: 548, endPoint y: 430, distance: 305.8
click at [548, 430] on dl "Description Operant Networks is pioneering the data-centric AI Trust Fabric tha…" at bounding box center [458, 330] width 260 height 228
click at [496, 111] on link "Link to Pitch Deck" at bounding box center [490, 110] width 71 height 14
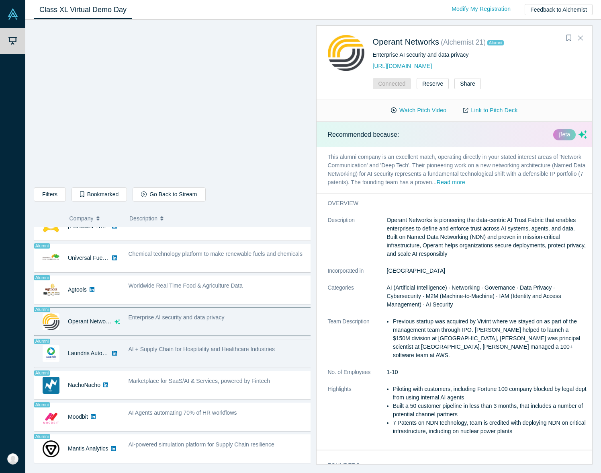
click at [207, 355] on div "AI + Supply Chain for Hospitality and Healthcare Industries" at bounding box center [220, 352] width 192 height 25
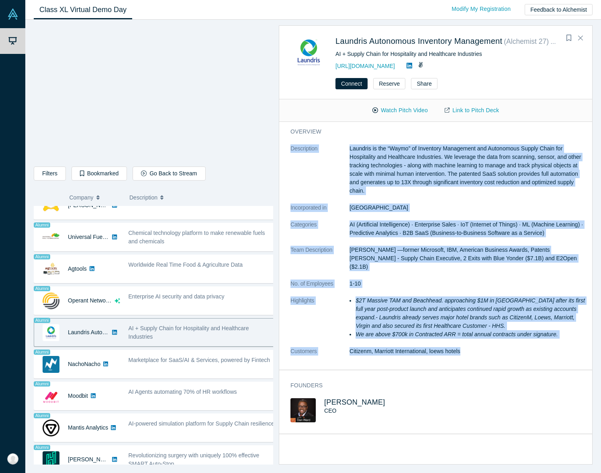
drag, startPoint x: 285, startPoint y: 148, endPoint x: 537, endPoint y: 347, distance: 321.9
click at [537, 347] on dl "Description Laundris is the “Waymo” of Inventory Management and Autonomous Supp…" at bounding box center [439, 253] width 297 height 219
click at [408, 110] on button "Watch Pitch Video" at bounding box center [400, 110] width 72 height 14
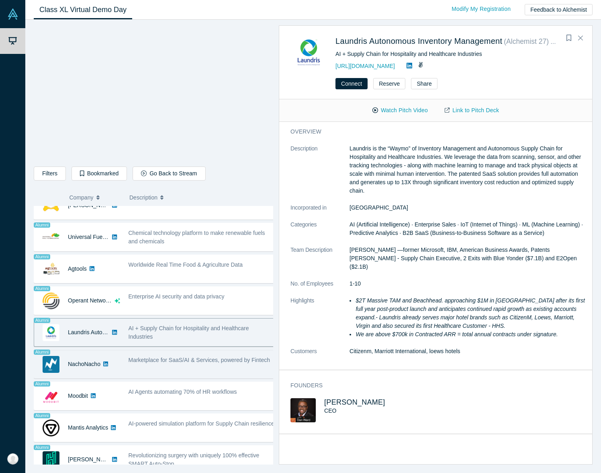
click at [92, 365] on div "NachoNacho" at bounding box center [84, 364] width 33 height 28
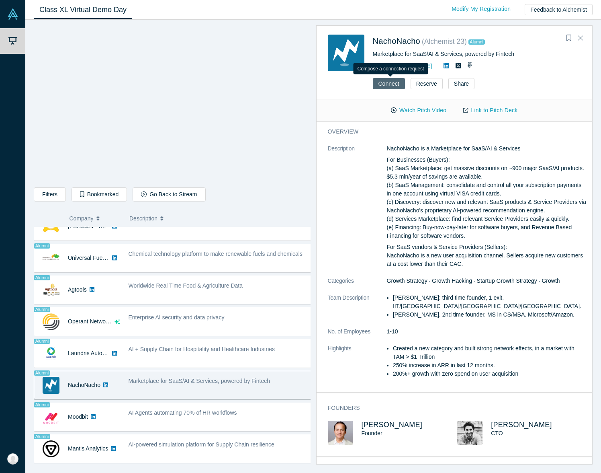
click at [389, 85] on button "Connect" at bounding box center [389, 83] width 32 height 11
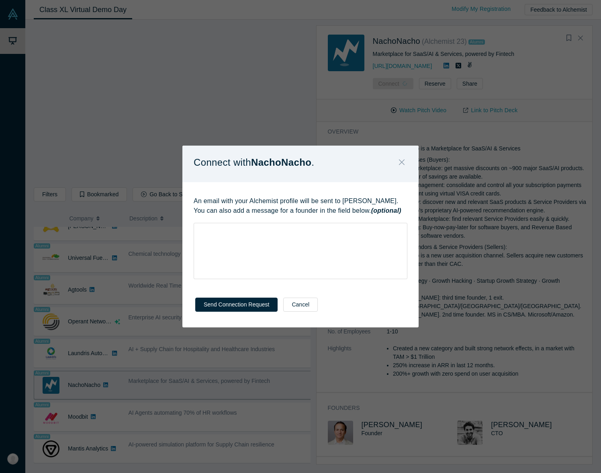
click at [404, 162] on icon "Close" at bounding box center [402, 162] width 6 height 9
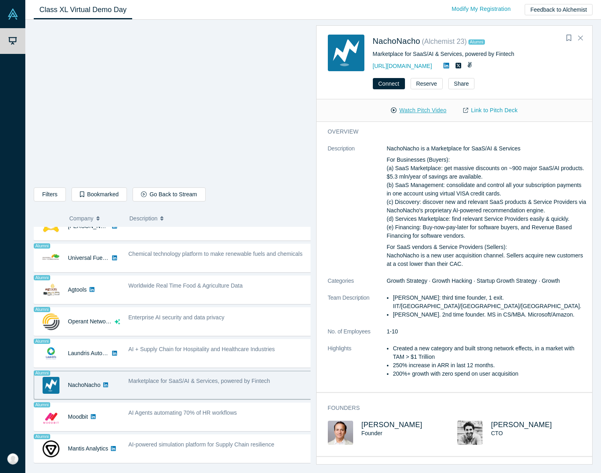
click at [432, 110] on button "Watch Pitch Video" at bounding box center [419, 110] width 72 height 14
click at [509, 110] on link "Link to Pitch Deck" at bounding box center [490, 110] width 71 height 14
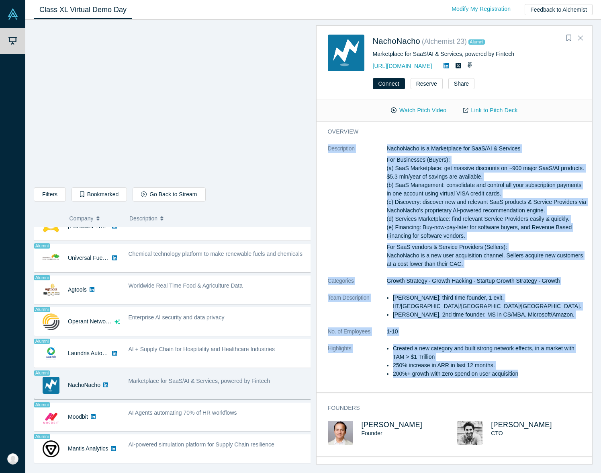
drag, startPoint x: 327, startPoint y: 148, endPoint x: 565, endPoint y: 376, distance: 329.8
click at [565, 376] on div "overview Description NachoNacho is a Marketplace for SaaS/AI & Services For Bus…" at bounding box center [458, 257] width 282 height 270
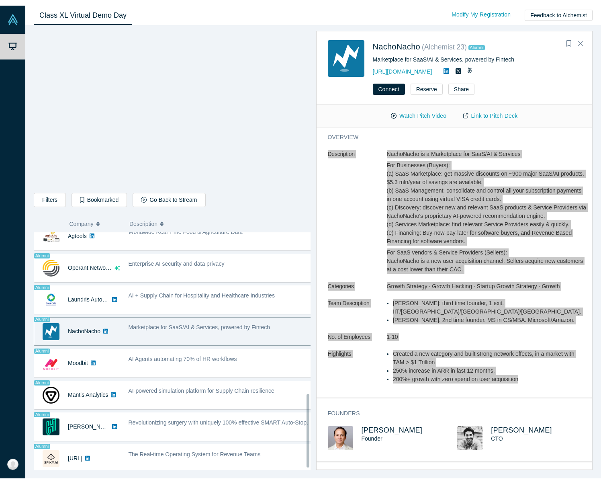
scroll to position [525, 0]
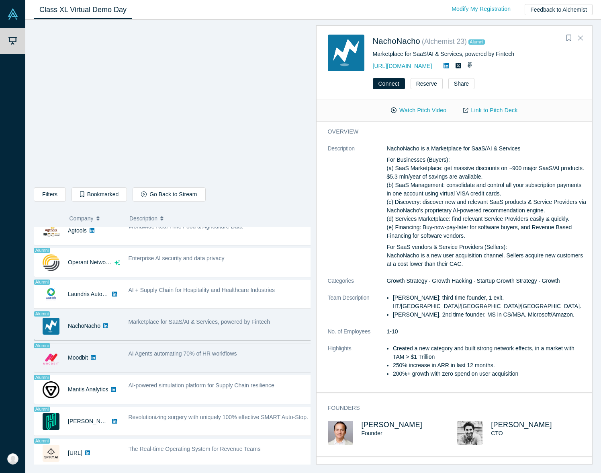
click at [178, 350] on span "AI Agents automating 70% of HR workflows" at bounding box center [183, 353] width 109 height 6
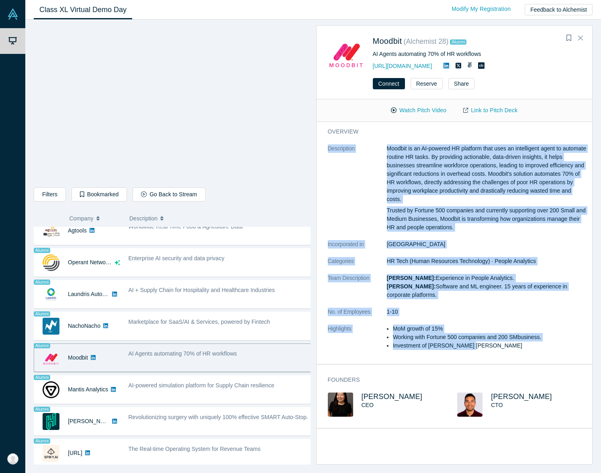
drag, startPoint x: 326, startPoint y: 145, endPoint x: 545, endPoint y: 346, distance: 297.3
click at [545, 346] on div "overview Description Moodbit is an AI-powered HR platform that uses an intellig…" at bounding box center [458, 243] width 282 height 242
click at [438, 110] on button "Watch Pitch Video" at bounding box center [419, 110] width 72 height 14
click at [495, 109] on link "Link to Pitch Deck" at bounding box center [490, 110] width 71 height 14
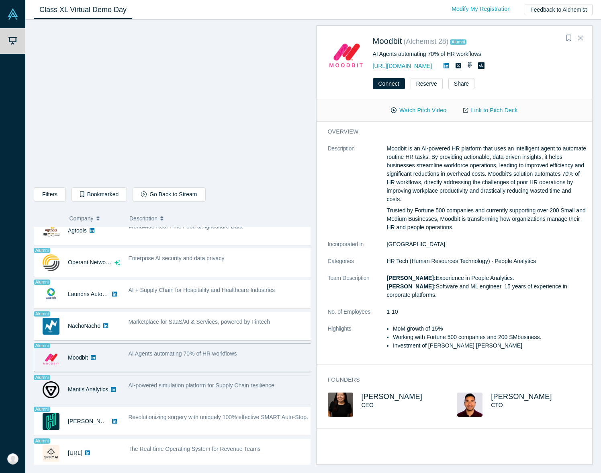
click at [203, 385] on div "AI-powered simulation platform for Supply Chain resilience" at bounding box center [220, 389] width 192 height 25
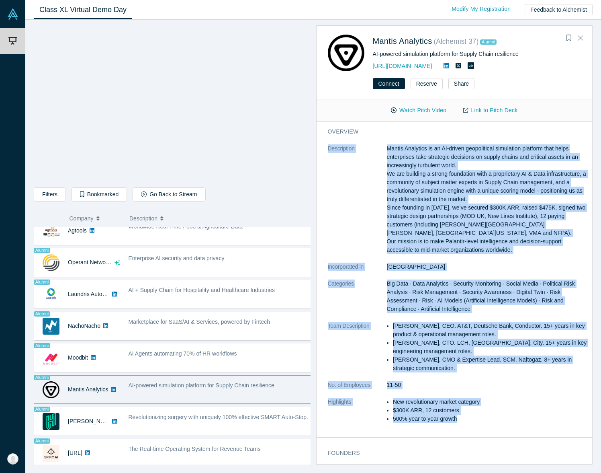
drag, startPoint x: 326, startPoint y: 145, endPoint x: 532, endPoint y: 427, distance: 349.2
click at [532, 427] on div "overview Description Mantis Analytics is an AI-driven geopolitical simulation p…" at bounding box center [458, 279] width 282 height 315
click at [426, 110] on button "Watch Pitch Video" at bounding box center [419, 110] width 72 height 14
click at [512, 111] on link "Link to Pitch Deck" at bounding box center [490, 110] width 71 height 14
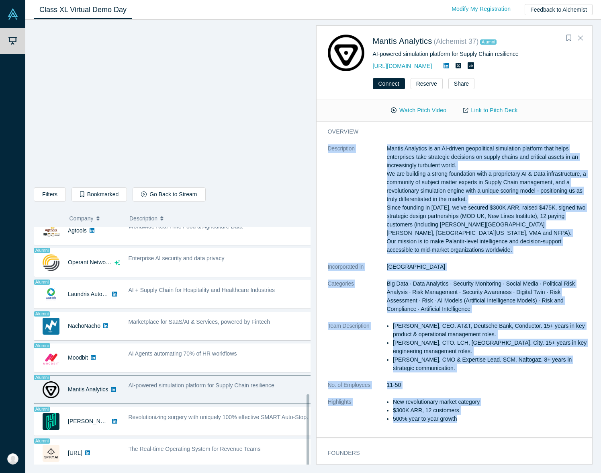
scroll to position [513, 0]
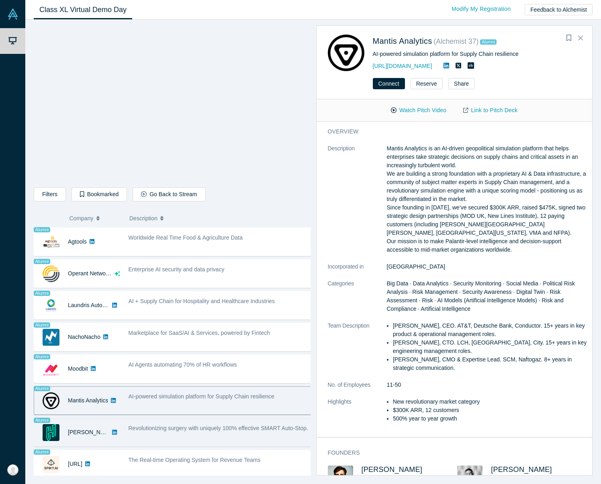
click at [170, 427] on div "Revolutionizing surgery with uniquely 100% effective SMART Auto-Stop." at bounding box center [221, 428] width 184 height 8
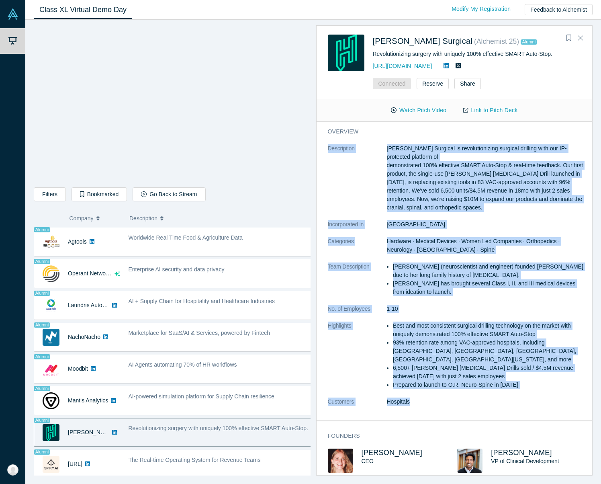
drag, startPoint x: 327, startPoint y: 147, endPoint x: 536, endPoint y: 404, distance: 330.8
click at [536, 404] on div "overview Description [PERSON_NAME] Surgical is revolutionizing surgical drillin…" at bounding box center [458, 271] width 282 height 298
click at [423, 111] on button "Watch Pitch Video" at bounding box center [419, 110] width 72 height 14
click at [502, 111] on link "Link to Pitch Deck" at bounding box center [490, 110] width 71 height 14
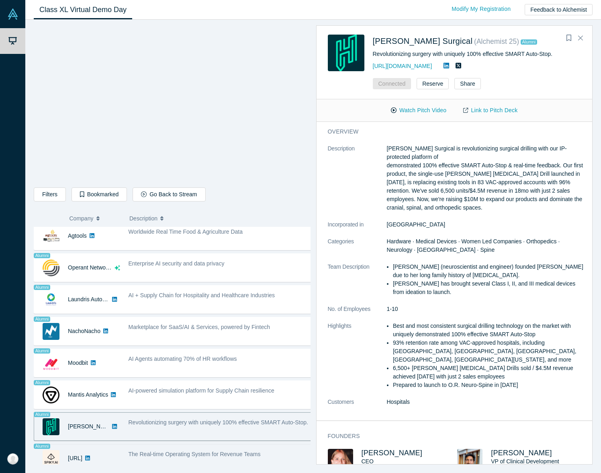
click at [152, 452] on span "The Real-time Operating System for Revenue Teams" at bounding box center [195, 454] width 132 height 6
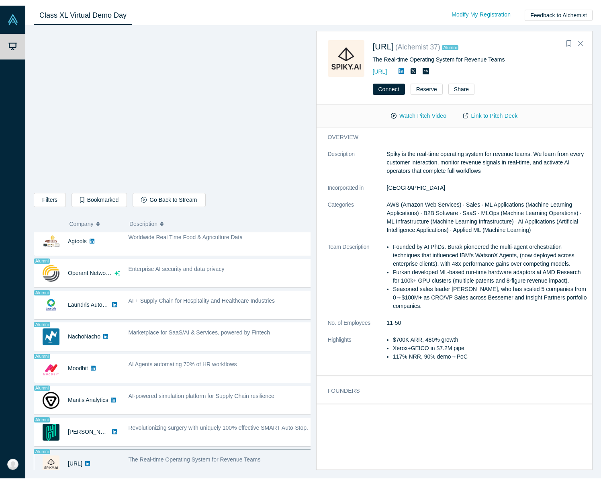
scroll to position [521, 0]
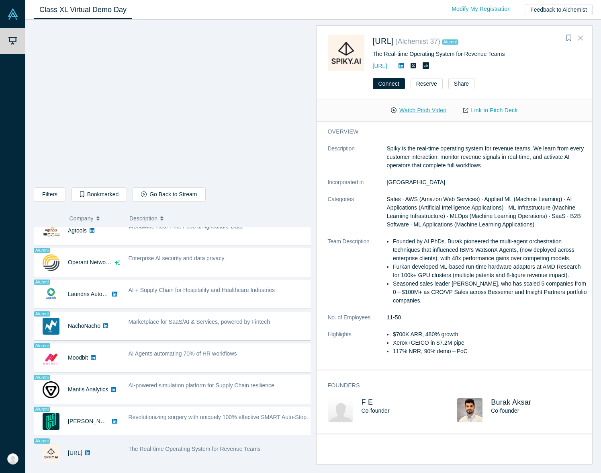
click at [418, 110] on button "Watch Pitch Video" at bounding box center [419, 110] width 72 height 14
click at [493, 111] on link "Link to Pitch Deck" at bounding box center [490, 110] width 71 height 14
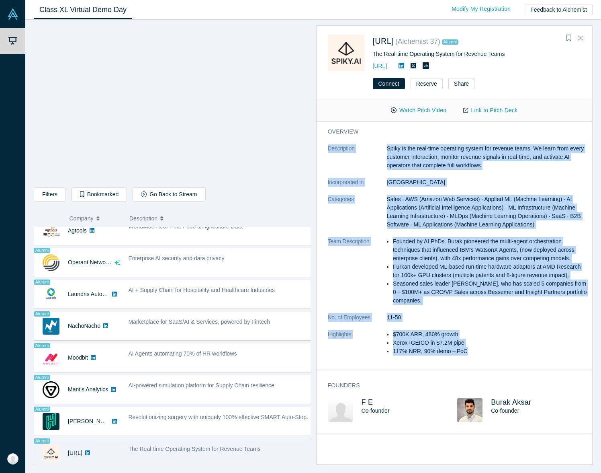
drag, startPoint x: 329, startPoint y: 147, endPoint x: 514, endPoint y: 379, distance: 296.9
click at [514, 375] on div "overview Description Spiky is the real-time operating system for revenue teams.…" at bounding box center [458, 249] width 282 height 254
click at [508, 111] on link "Link to Pitch Deck" at bounding box center [490, 110] width 71 height 14
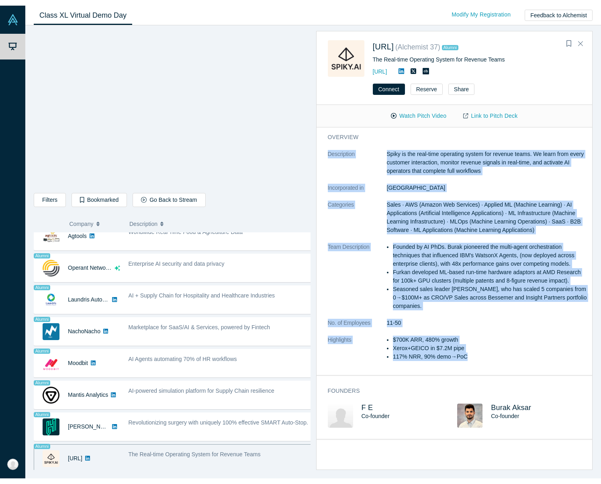
scroll to position [513, 0]
